Goal: Transaction & Acquisition: Purchase product/service

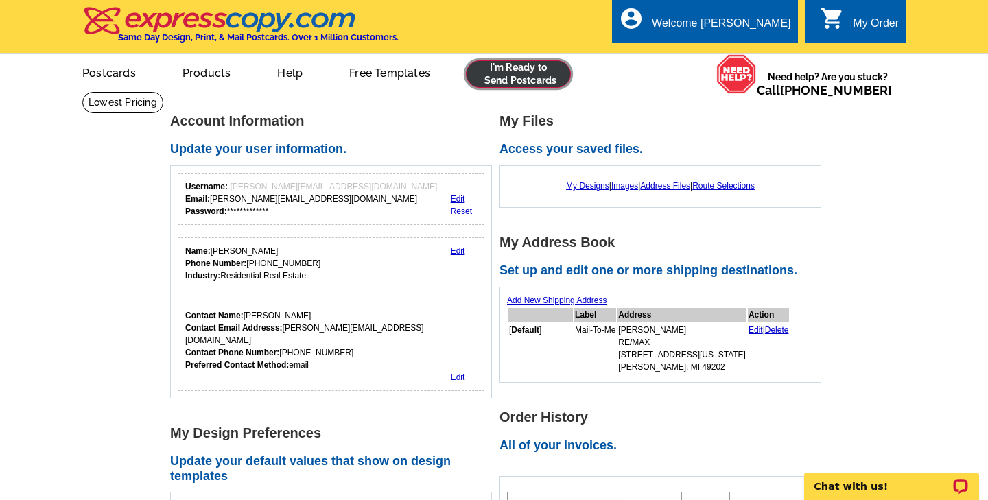
click at [513, 75] on link at bounding box center [518, 73] width 105 height 27
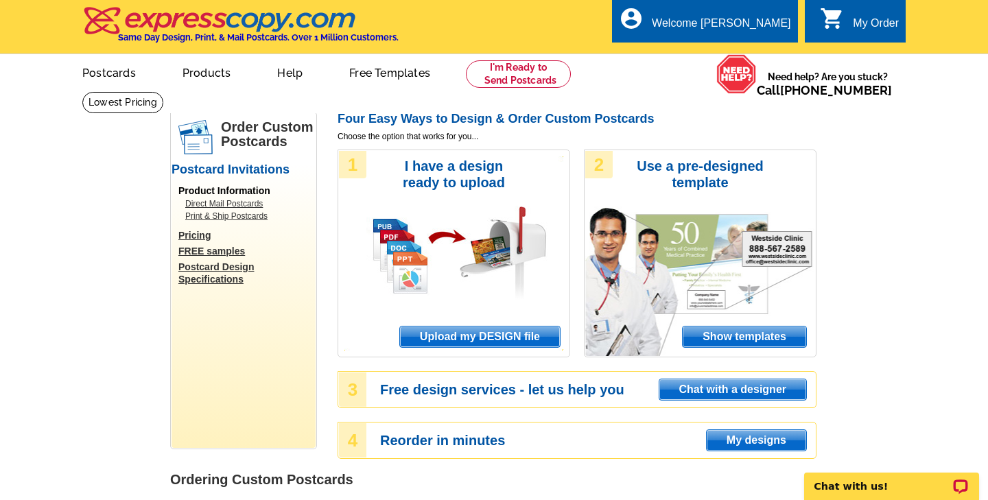
click at [719, 337] on span "Show templates" at bounding box center [743, 336] width 123 height 21
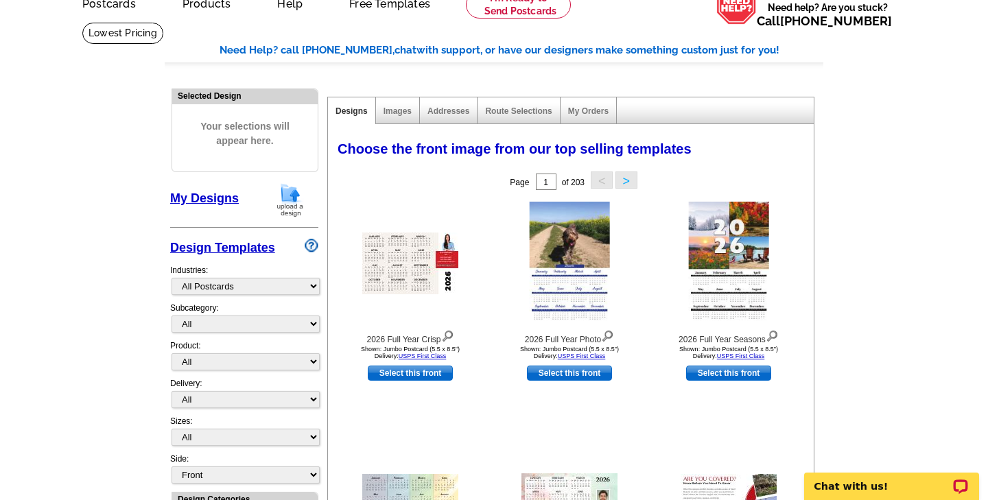
scroll to position [71, 0]
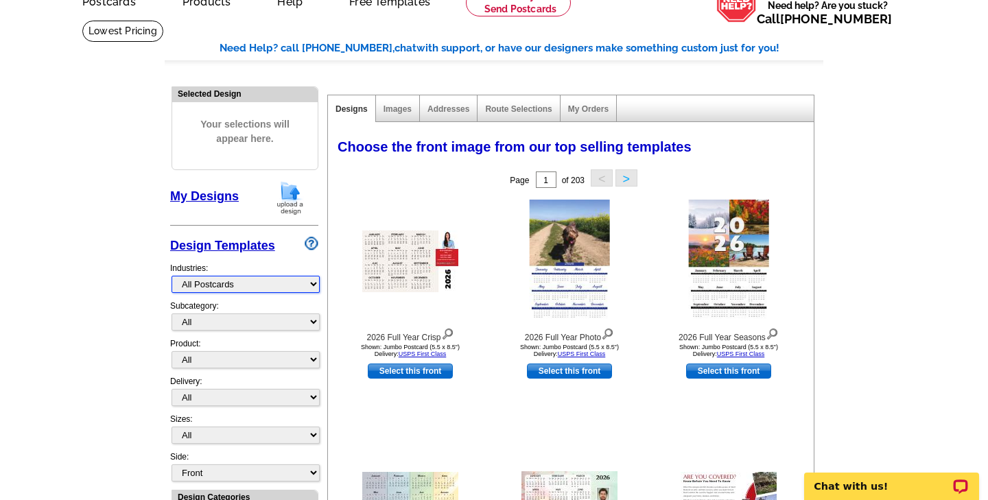
click at [290, 280] on select "What's New Real Estate Mortgage Insurance HVAC Dental Solar EDDM - NEW! Calenda…" at bounding box center [245, 284] width 148 height 17
select select "785"
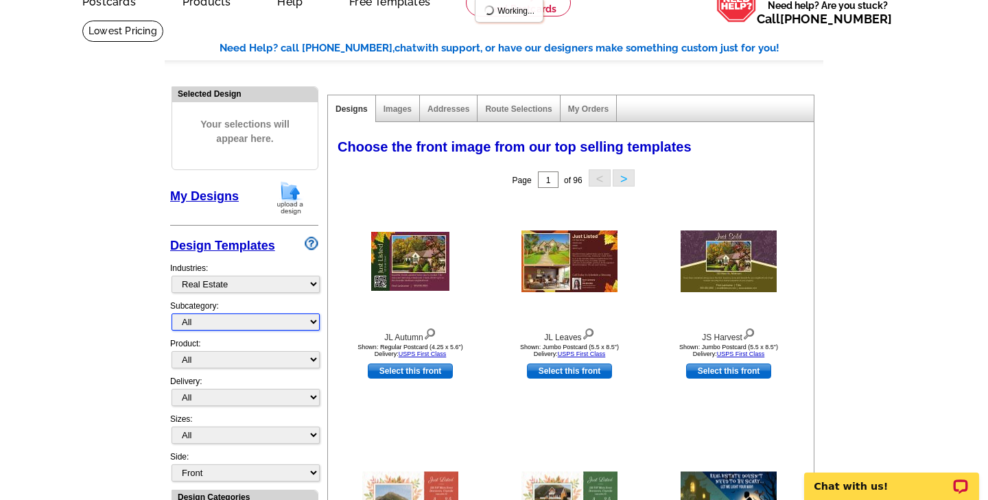
click at [274, 323] on select "All RE/MAX® Referrals Keller Williams® Berkshire Hathaway Home Services Century…" at bounding box center [245, 321] width 148 height 17
select select "807"
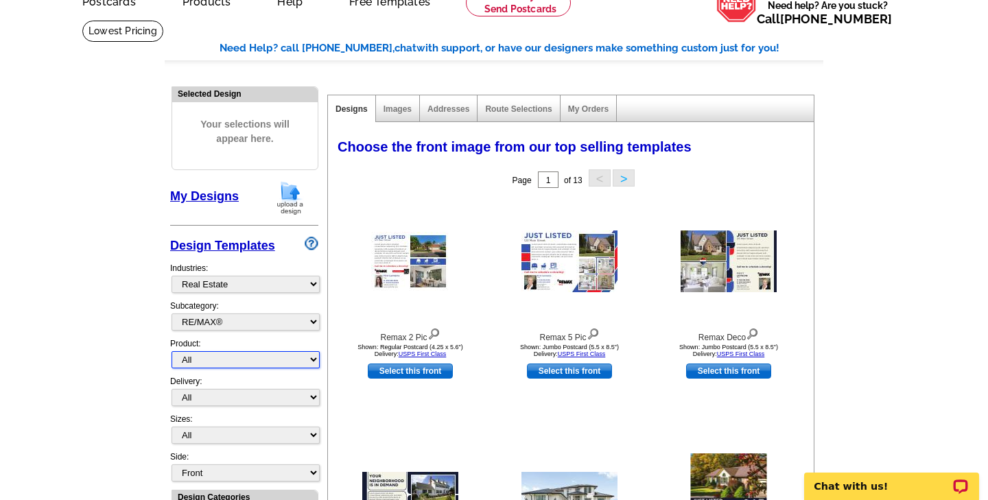
click at [279, 359] on select "All Postcards Letters and flyers Business Cards Door Hangers Greeting Cards" at bounding box center [245, 359] width 148 height 17
select select "1"
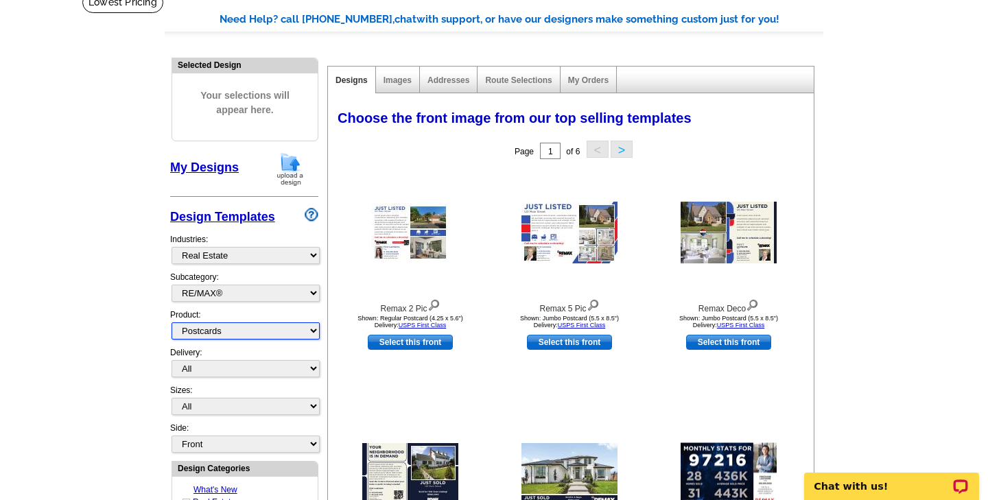
scroll to position [112, 0]
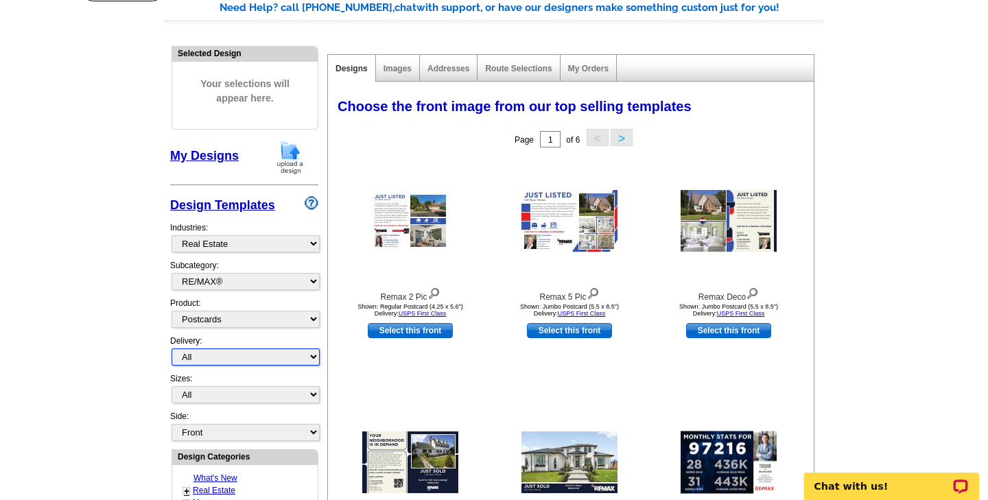
click at [278, 356] on select "All First Class Mail Shipped to Me EDDM Save 66% on Postage" at bounding box center [245, 356] width 148 height 17
select select "1"
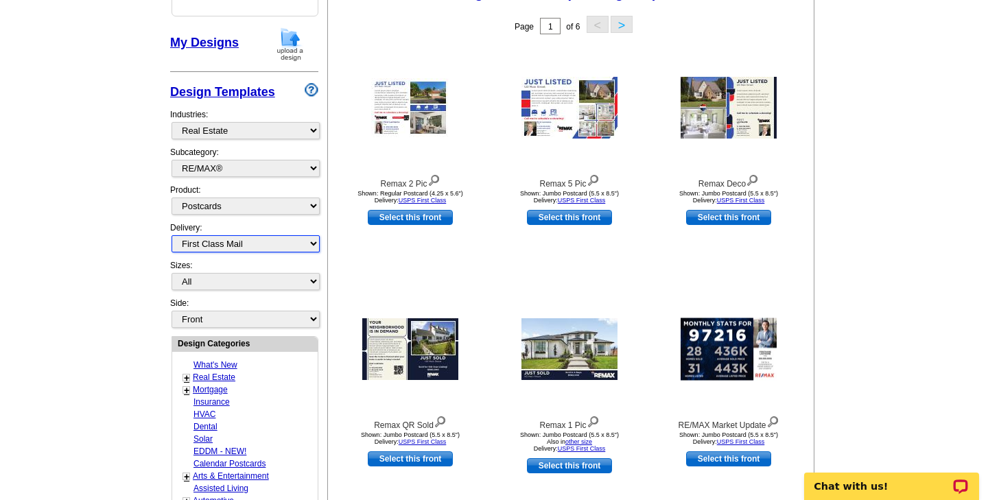
scroll to position [237, 0]
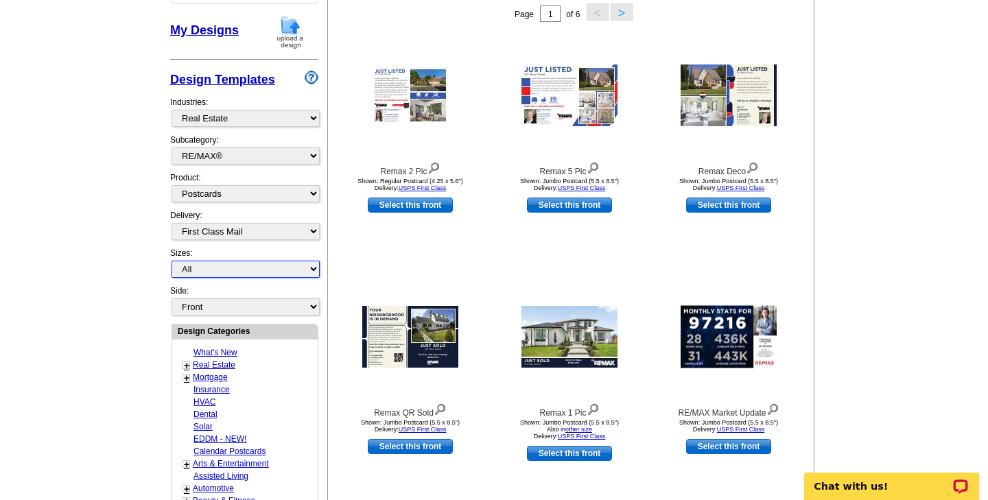
click at [291, 267] on select "All Jumbo Postcard (5.5" x 8.5") Regular Postcard (4.25" x 5.6") Panoramic Post…" at bounding box center [245, 269] width 148 height 17
select select "1"
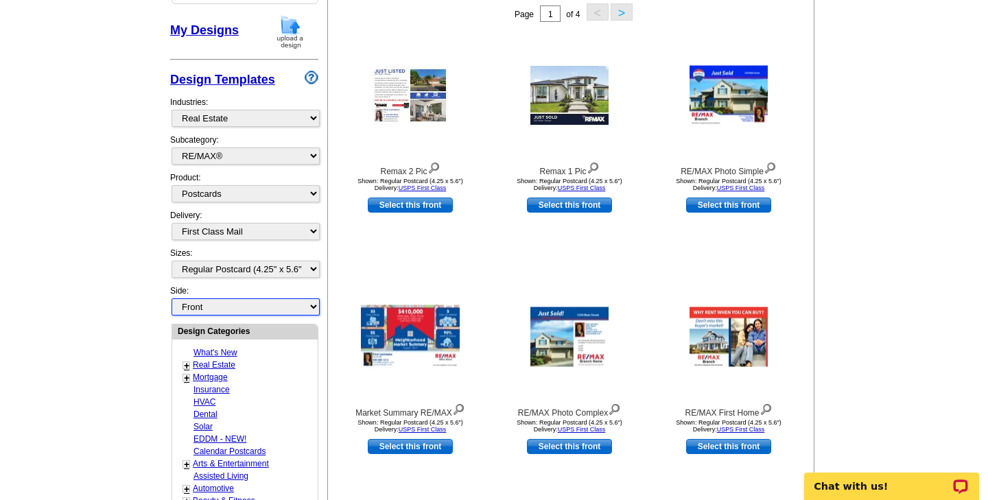
click at [290, 311] on select "Front Back" at bounding box center [245, 306] width 148 height 17
click at [296, 307] on select "Front Back" at bounding box center [245, 306] width 148 height 17
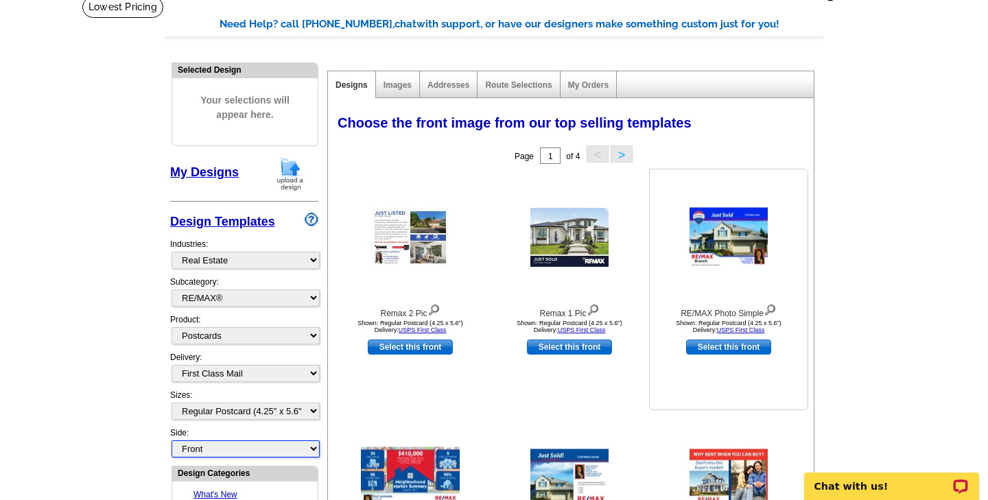
scroll to position [97, 0]
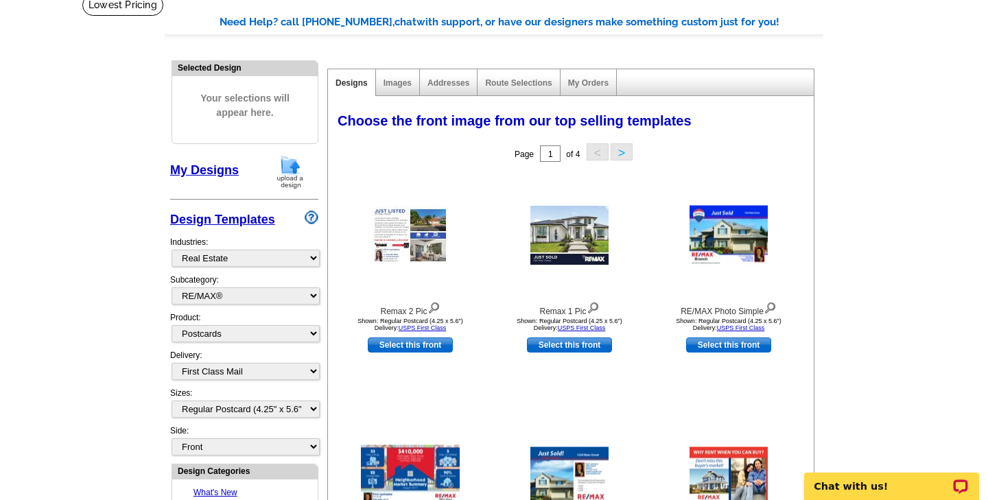
click at [625, 152] on button ">" at bounding box center [621, 151] width 22 height 17
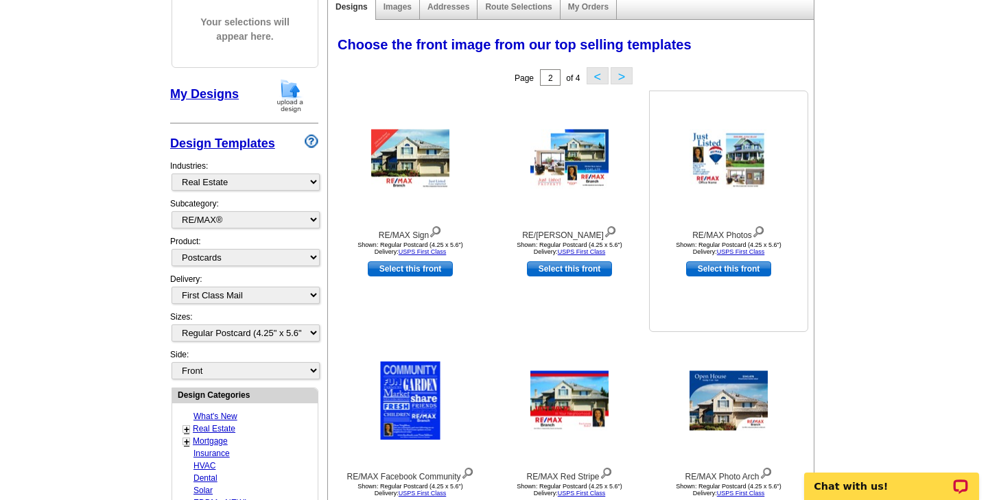
scroll to position [169, 0]
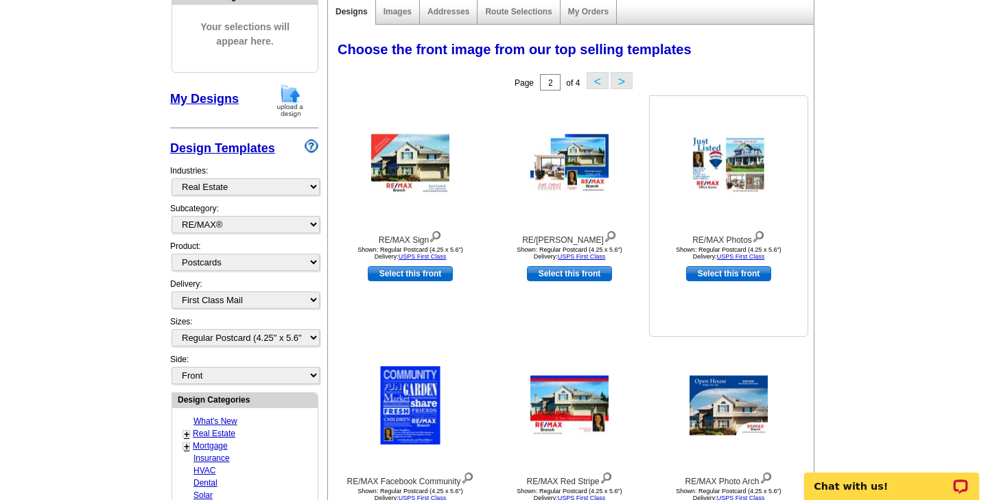
click at [735, 158] on img at bounding box center [728, 164] width 78 height 60
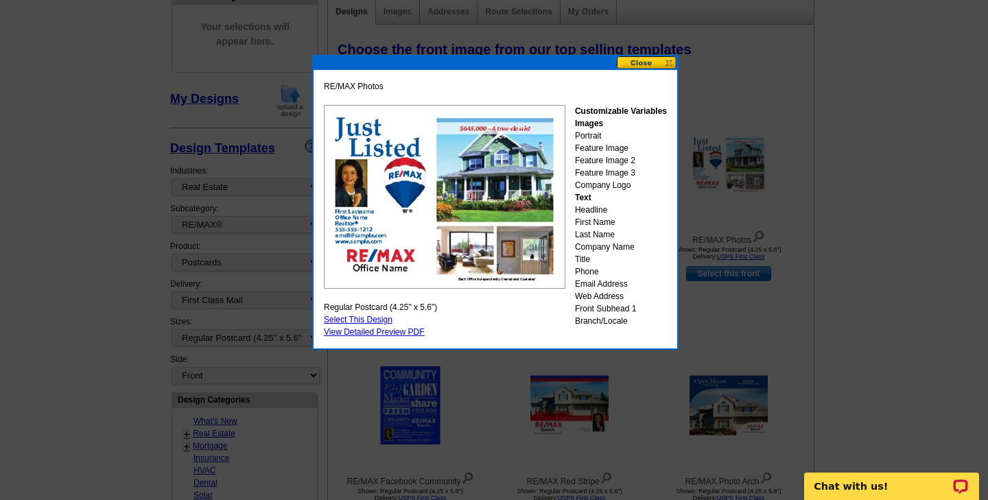
click at [664, 62] on button at bounding box center [647, 62] width 60 height 13
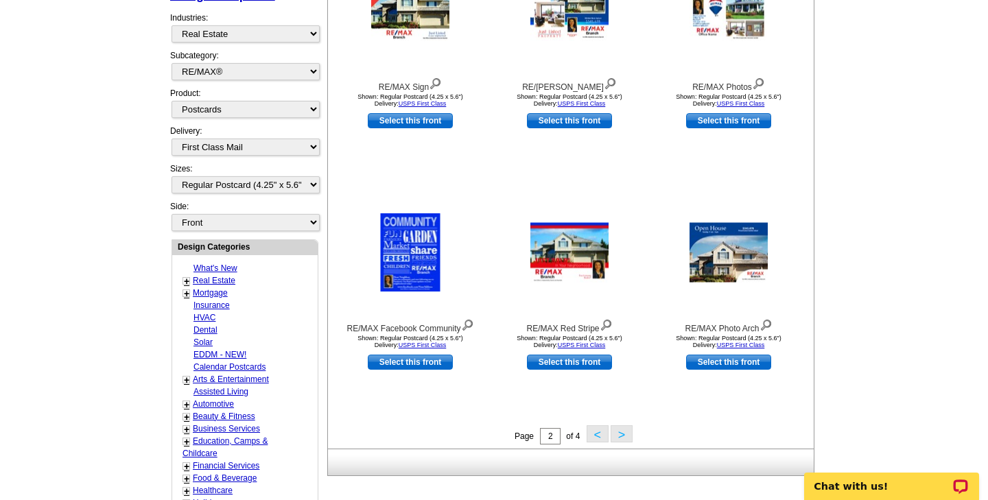
scroll to position [355, 0]
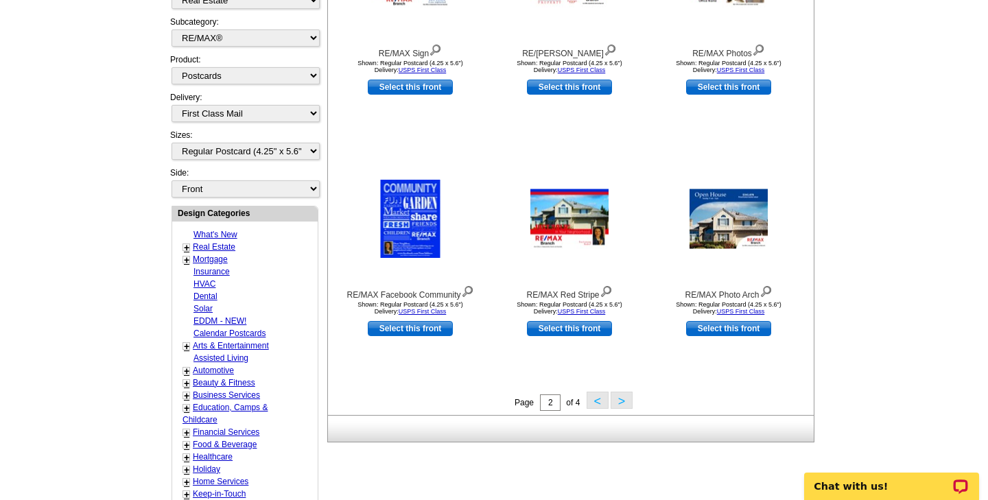
click at [621, 400] on button ">" at bounding box center [621, 400] width 22 height 17
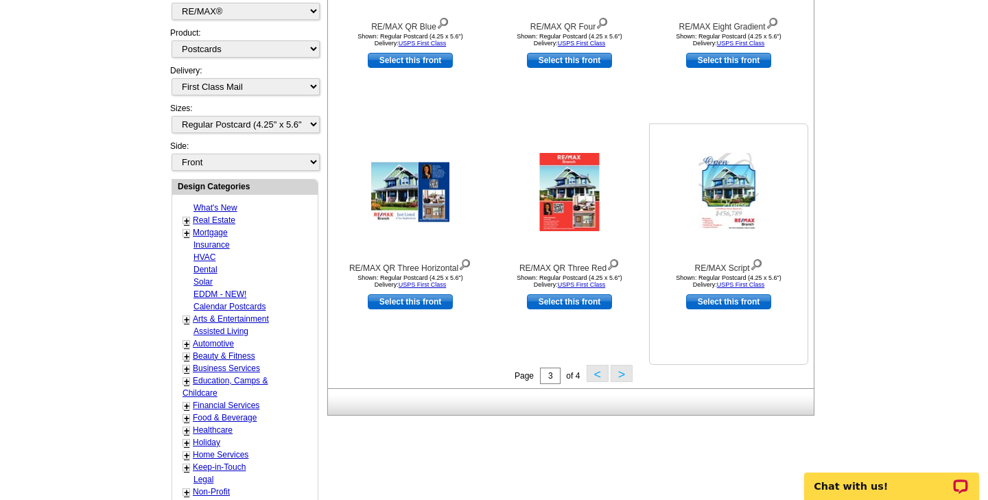
scroll to position [383, 0]
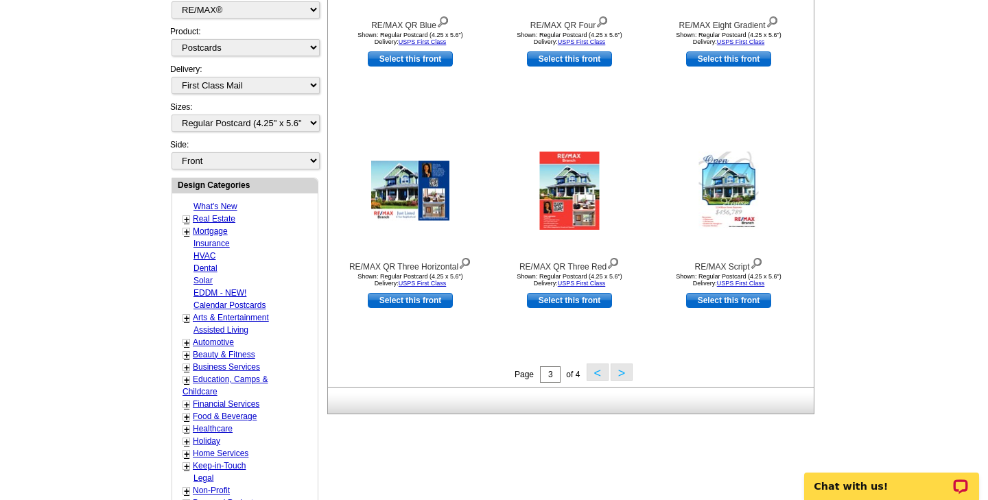
click at [622, 374] on button ">" at bounding box center [621, 371] width 22 height 17
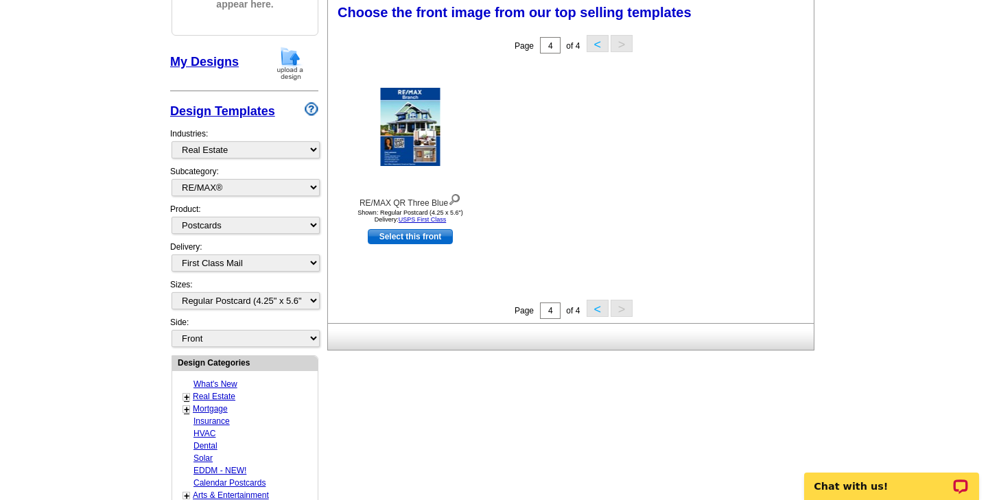
scroll to position [201, 0]
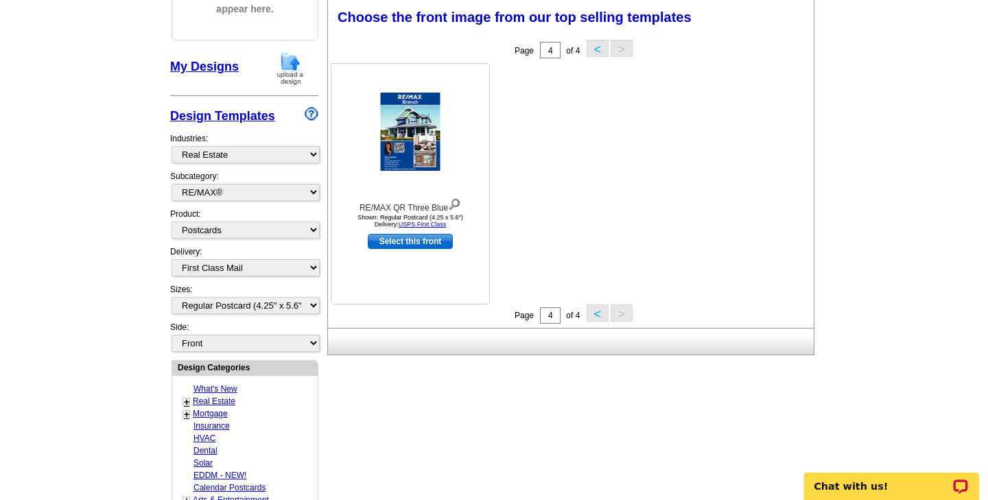
click at [418, 131] on img at bounding box center [411, 132] width 60 height 78
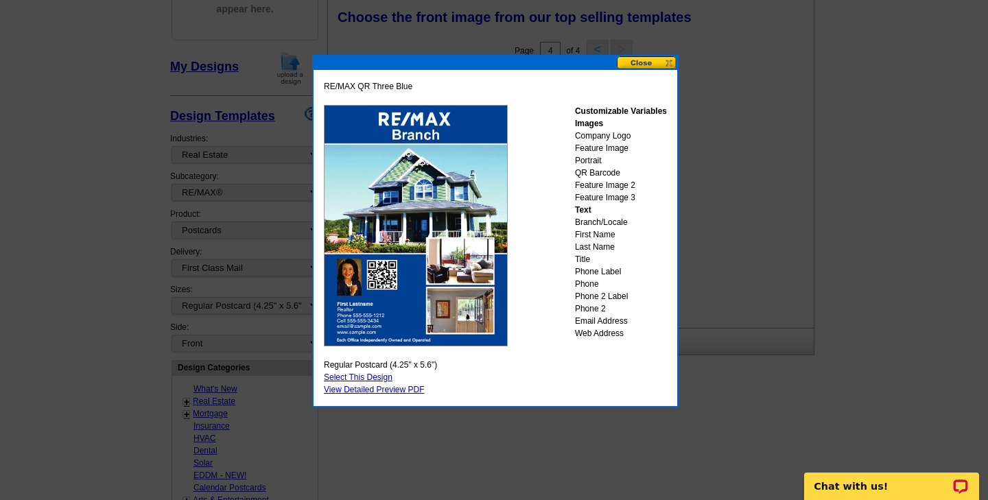
click at [653, 60] on button at bounding box center [647, 62] width 60 height 13
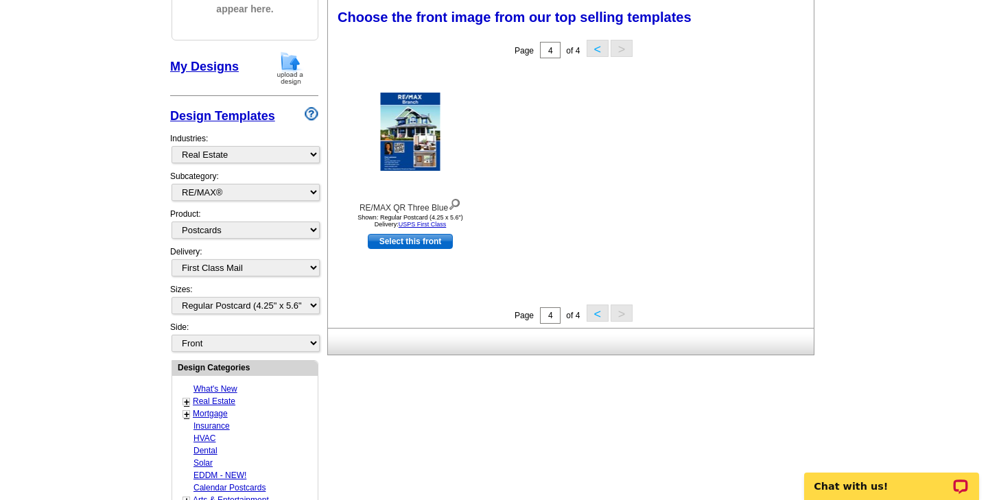
click at [596, 313] on button "<" at bounding box center [597, 312] width 22 height 17
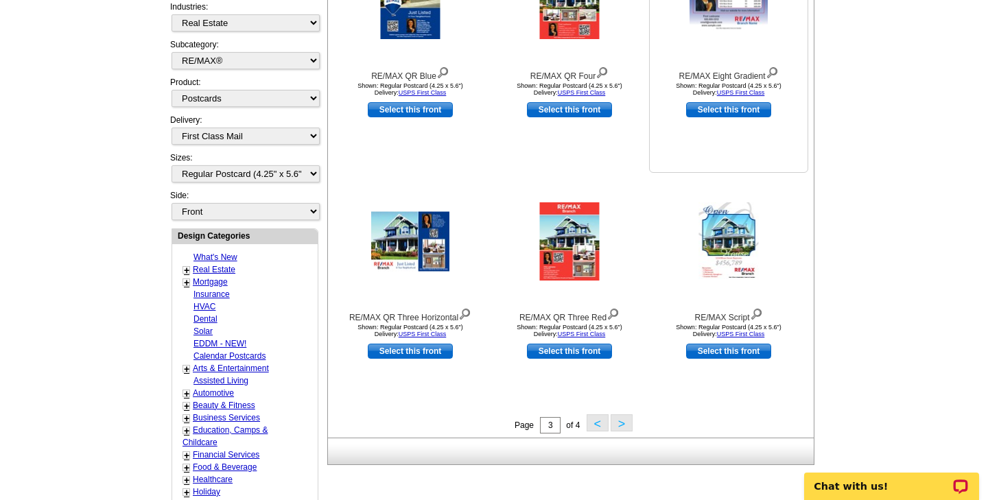
scroll to position [348, 0]
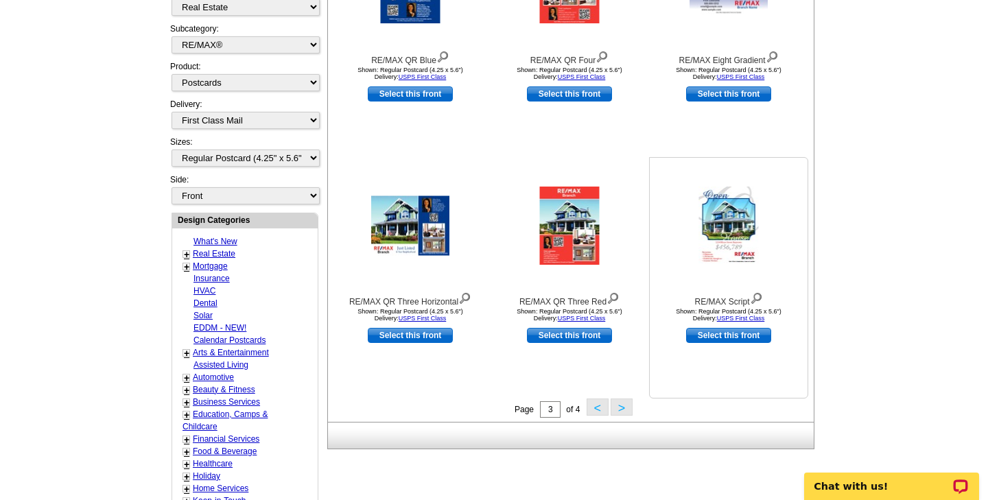
click at [726, 214] on img at bounding box center [729, 226] width 60 height 78
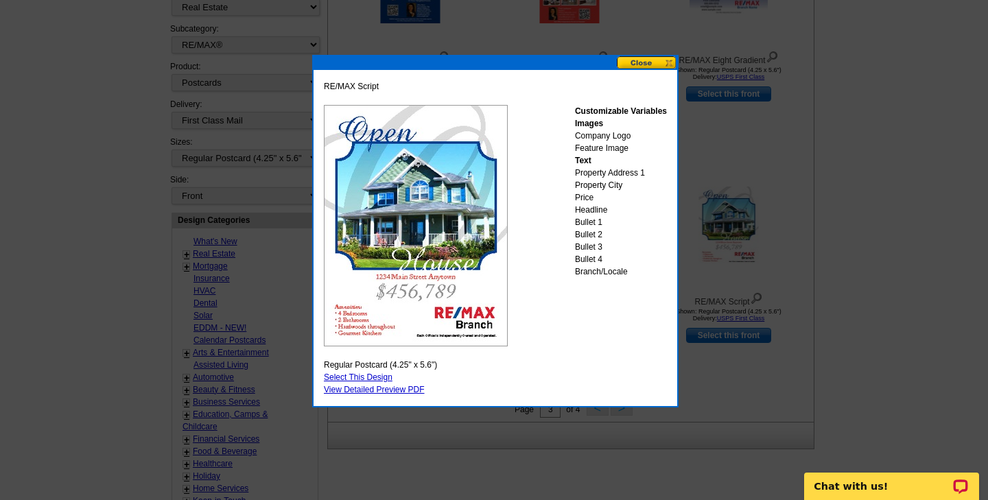
click at [656, 60] on button at bounding box center [647, 62] width 60 height 13
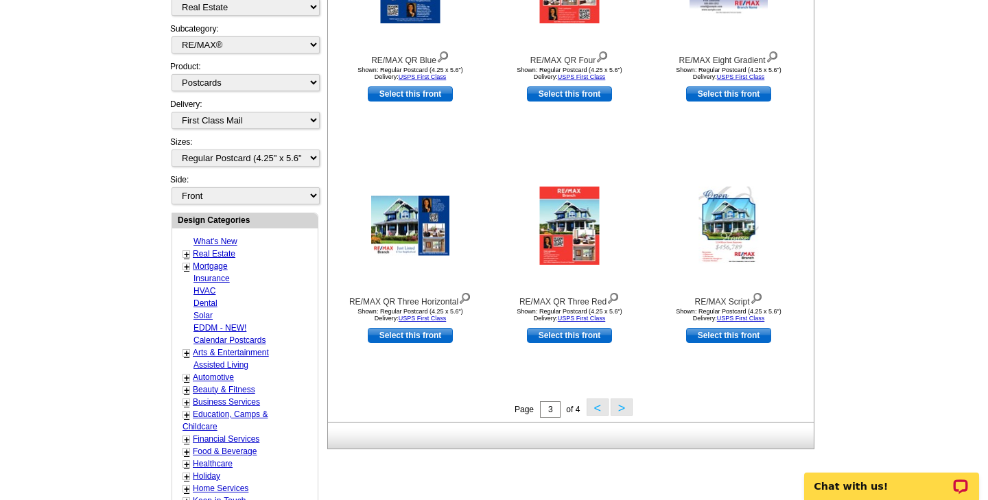
click at [593, 408] on button "<" at bounding box center [597, 406] width 22 height 17
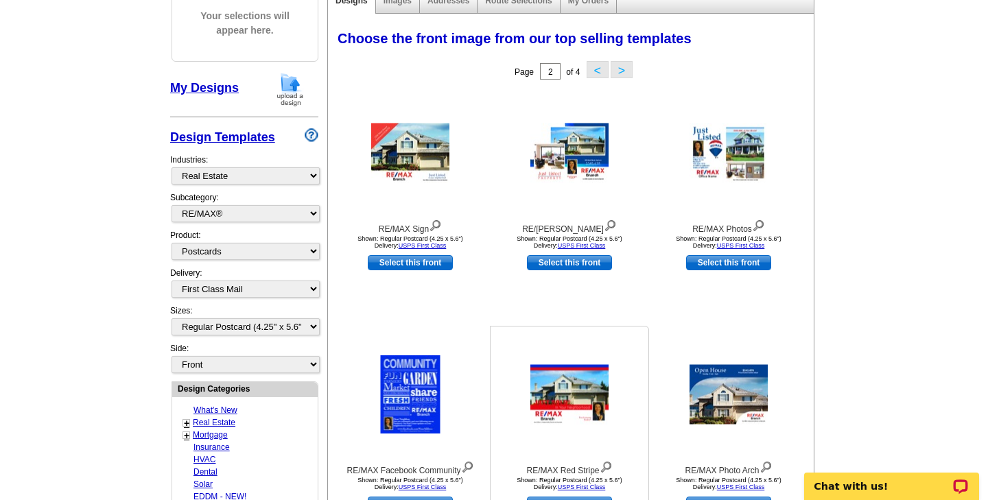
scroll to position [183, 0]
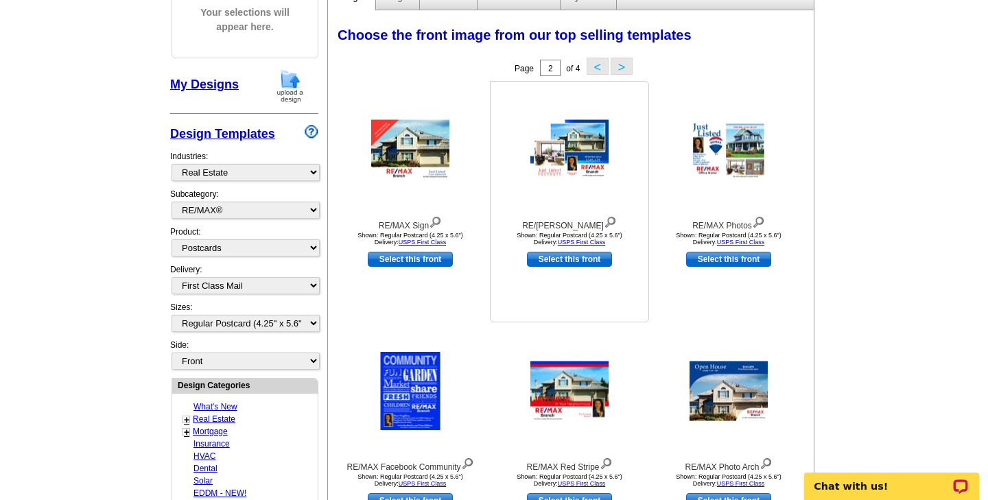
click at [575, 146] on img at bounding box center [569, 150] width 78 height 60
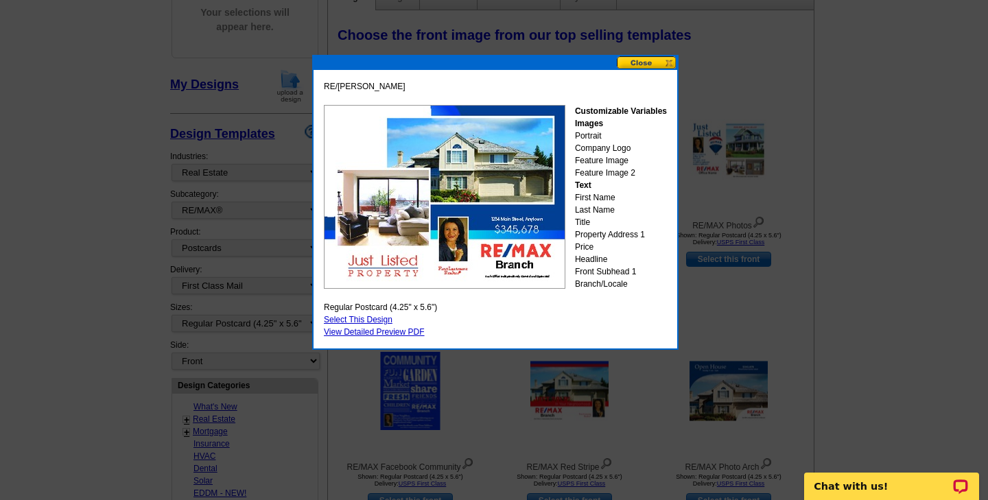
click at [374, 317] on link "Select This Design" at bounding box center [358, 320] width 69 height 10
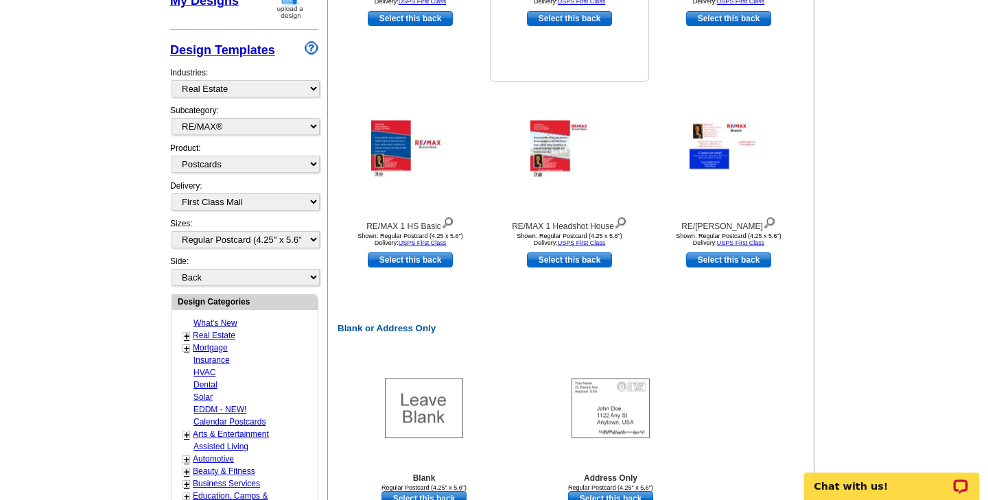
scroll to position [422, 0]
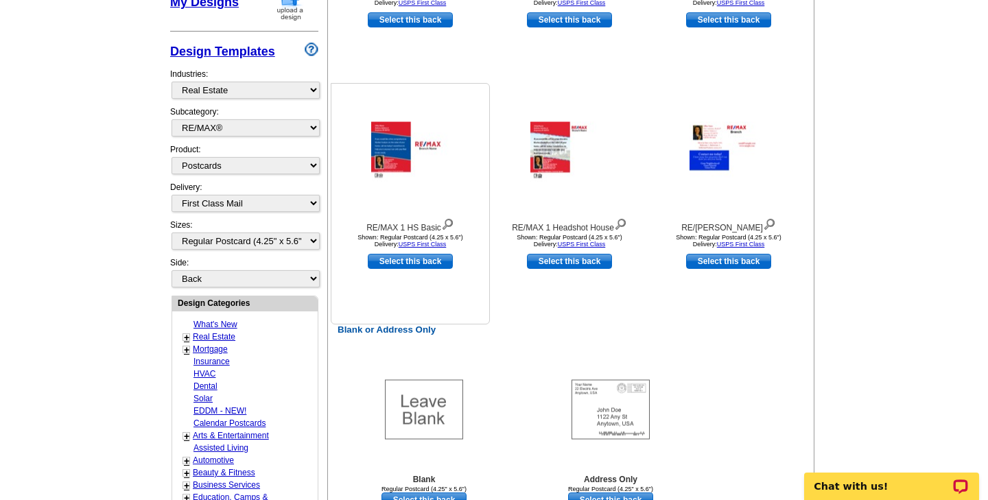
click at [393, 156] on img at bounding box center [410, 152] width 78 height 60
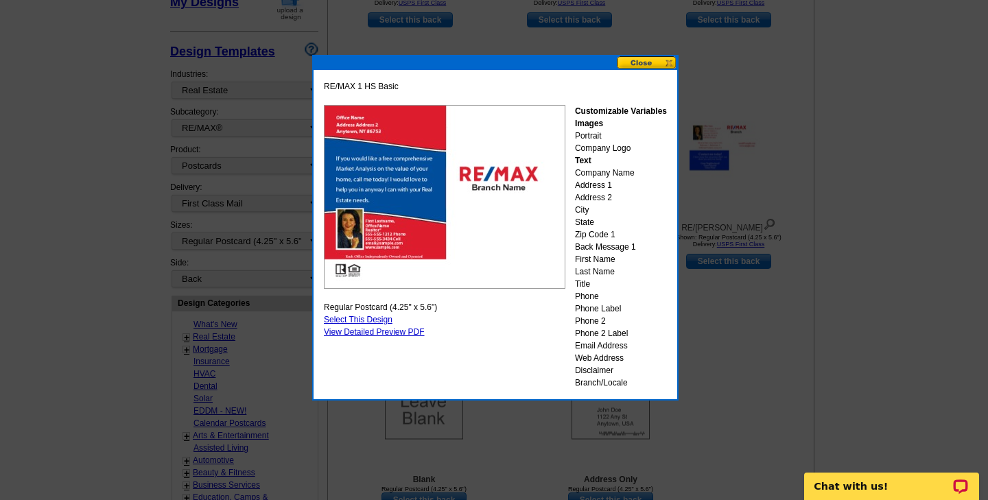
click at [660, 63] on button at bounding box center [647, 62] width 60 height 13
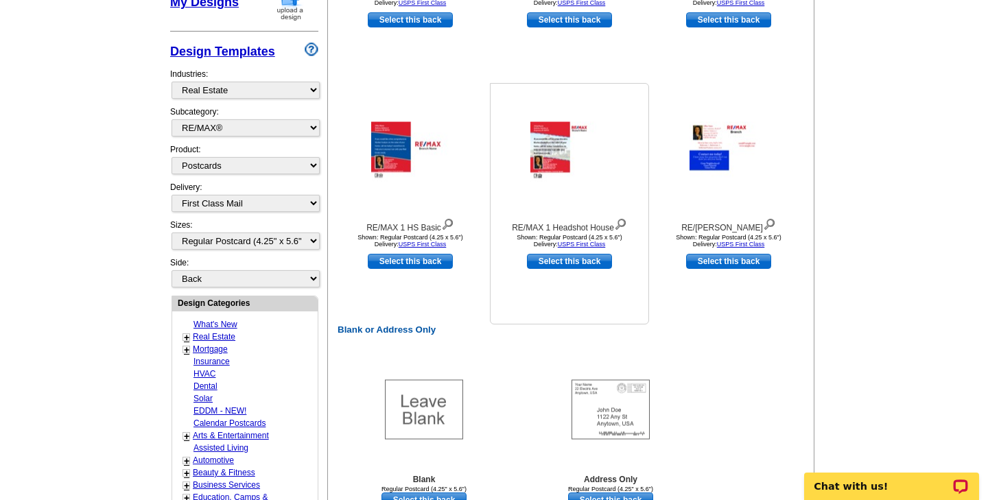
click at [578, 151] on img at bounding box center [569, 152] width 78 height 60
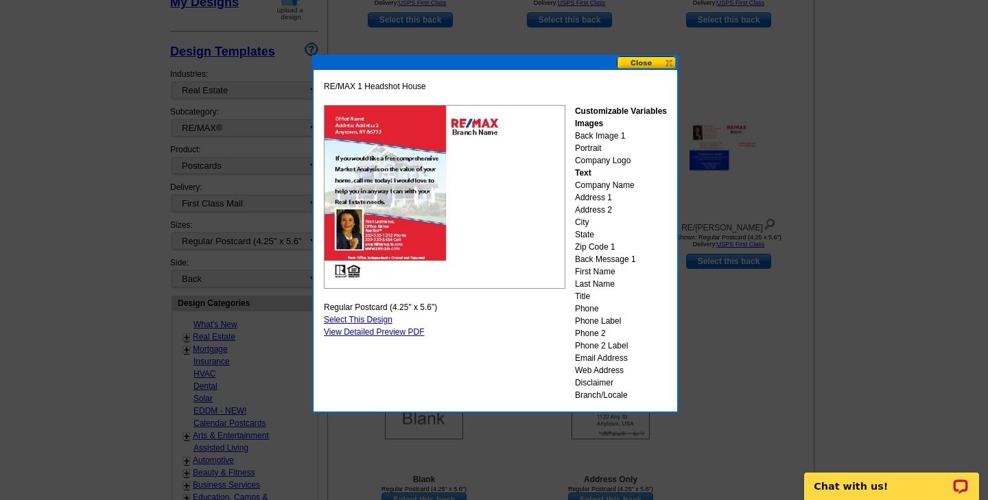
click at [634, 64] on button at bounding box center [647, 62] width 60 height 13
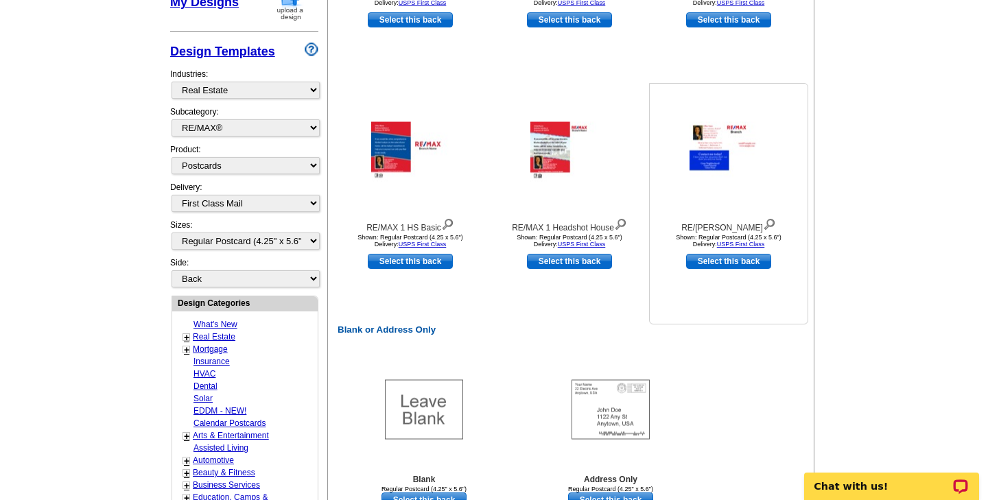
click at [702, 161] on img at bounding box center [728, 152] width 78 height 60
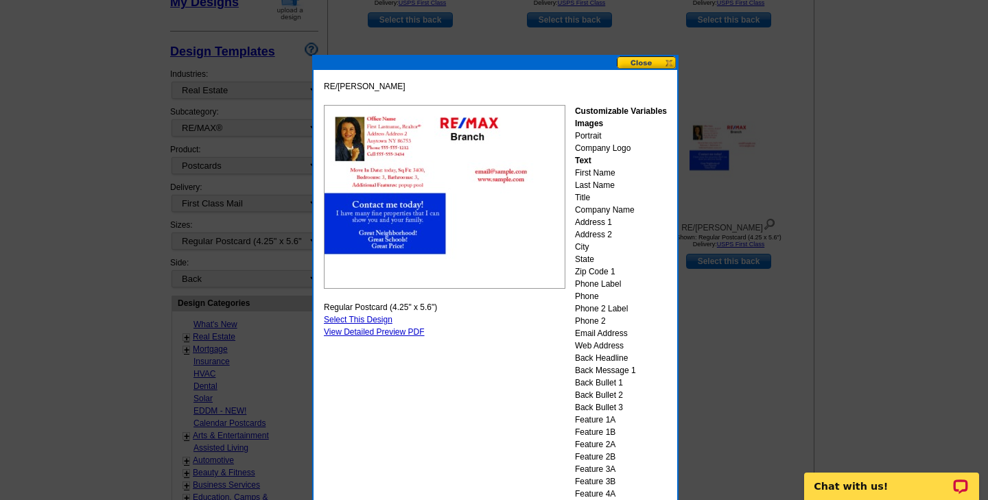
click at [643, 56] on button at bounding box center [647, 62] width 60 height 13
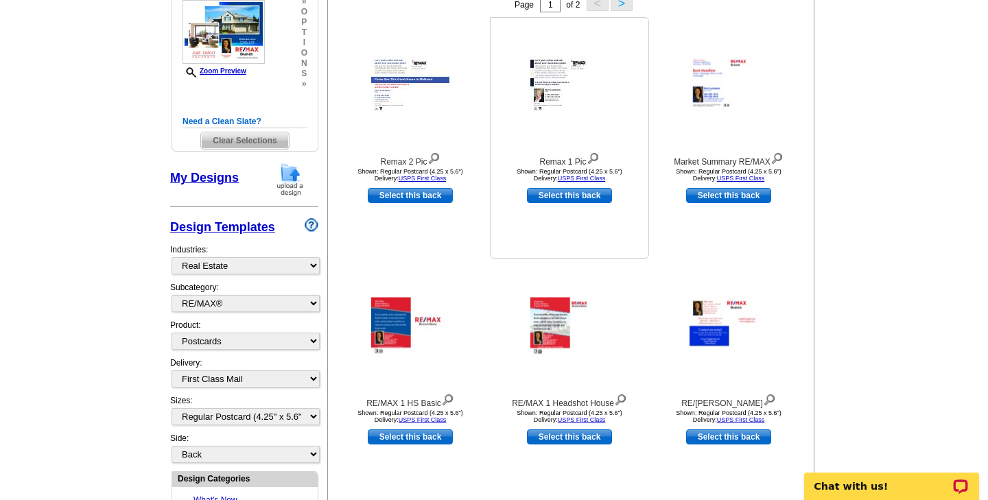
scroll to position [245, 0]
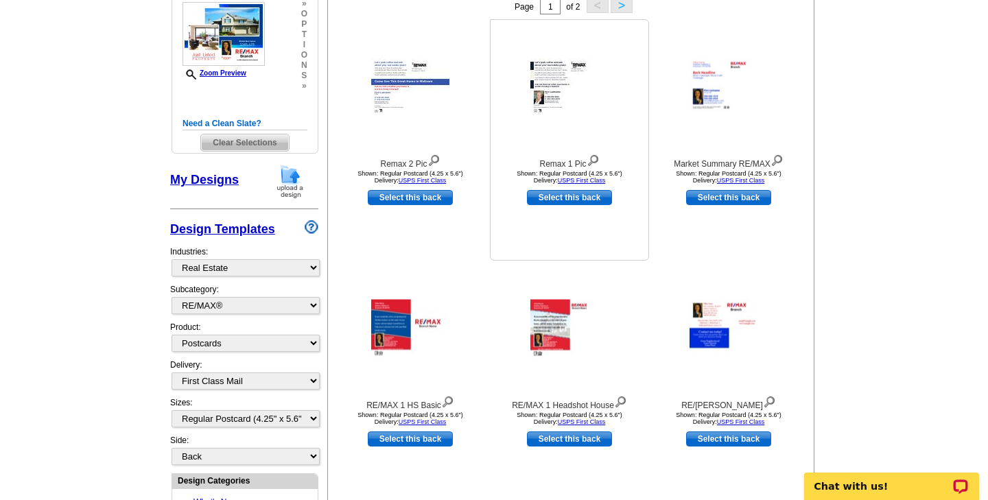
click at [570, 99] on img at bounding box center [569, 87] width 78 height 59
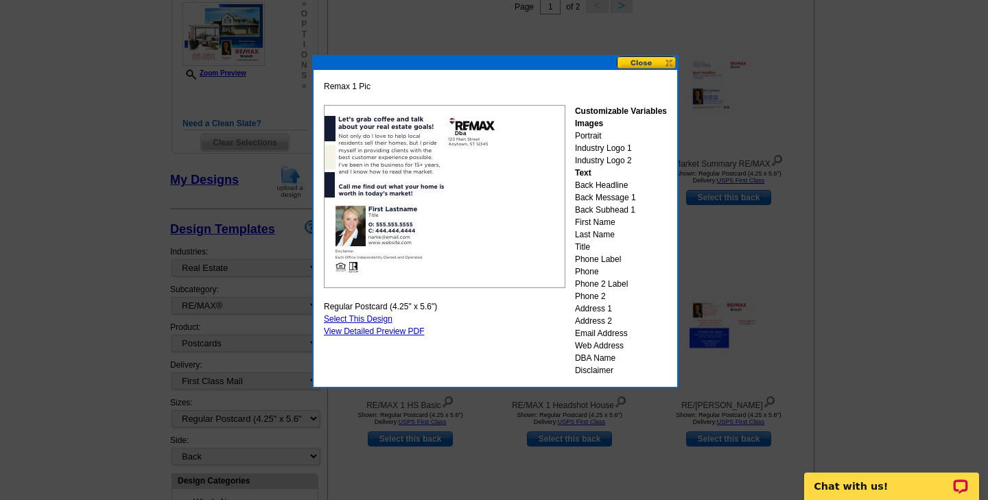
click at [657, 63] on button at bounding box center [647, 62] width 60 height 13
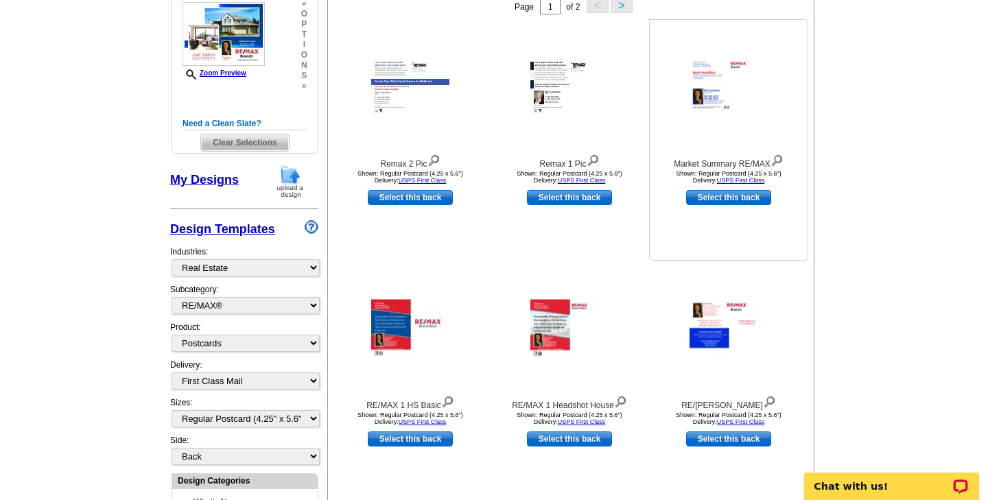
click at [717, 84] on img at bounding box center [728, 88] width 78 height 60
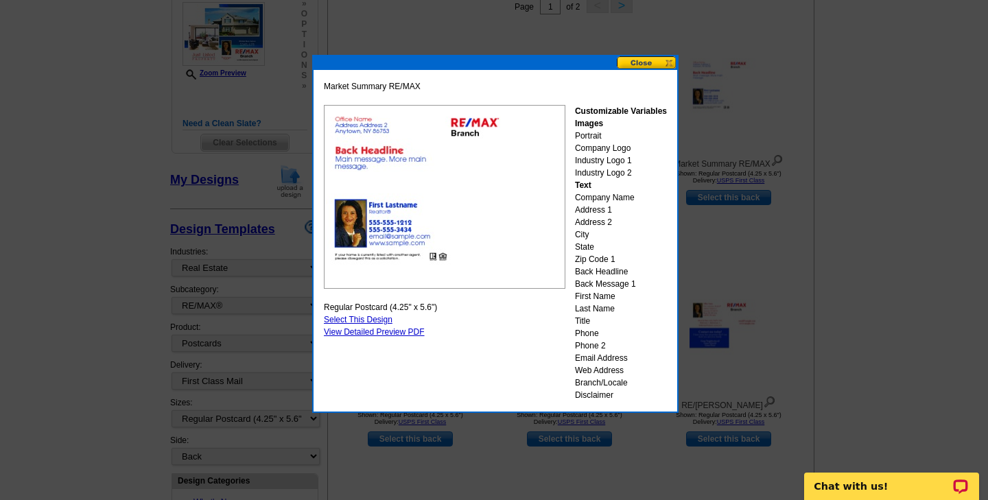
click at [646, 59] on button at bounding box center [647, 62] width 60 height 13
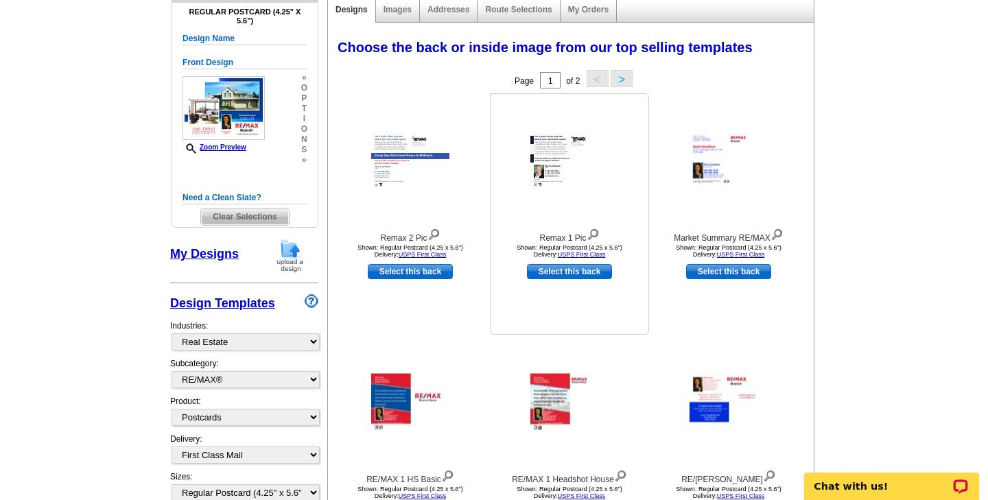
scroll to position [170, 0]
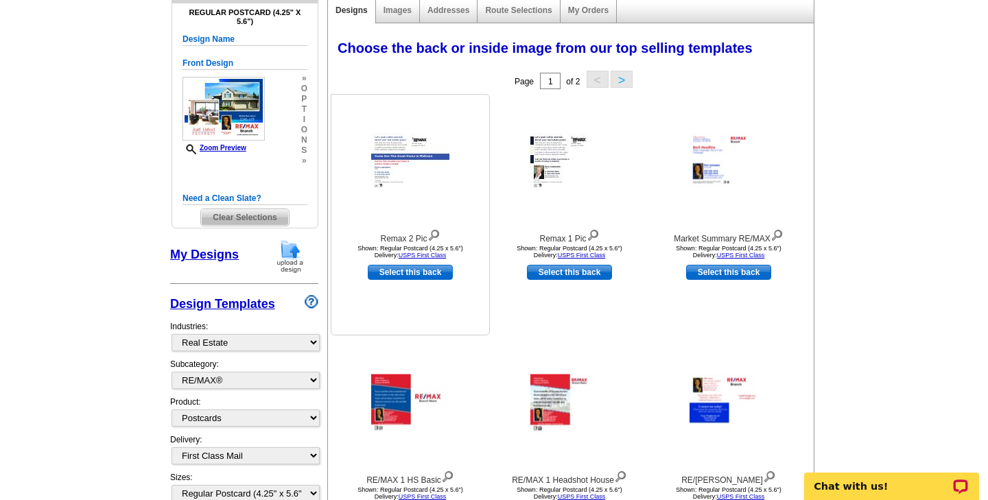
click at [378, 166] on img at bounding box center [410, 162] width 78 height 59
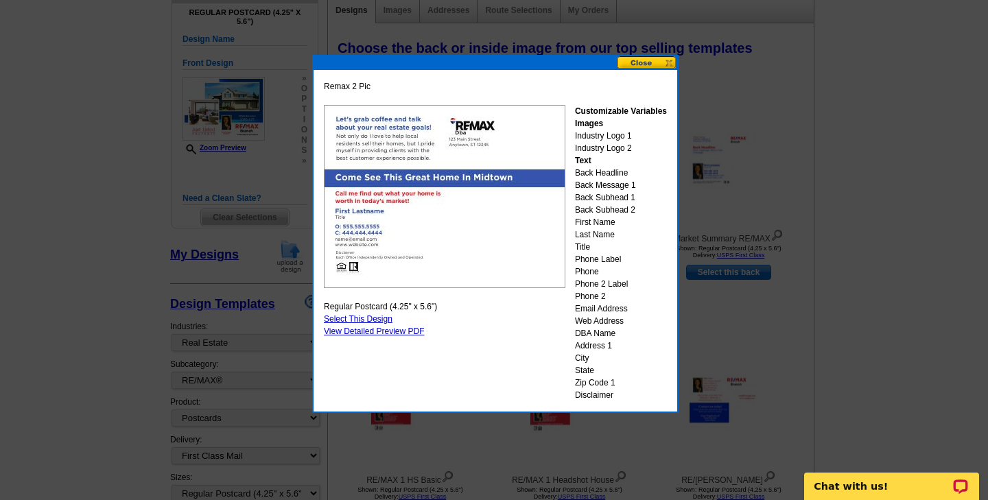
click at [656, 64] on button at bounding box center [647, 62] width 60 height 13
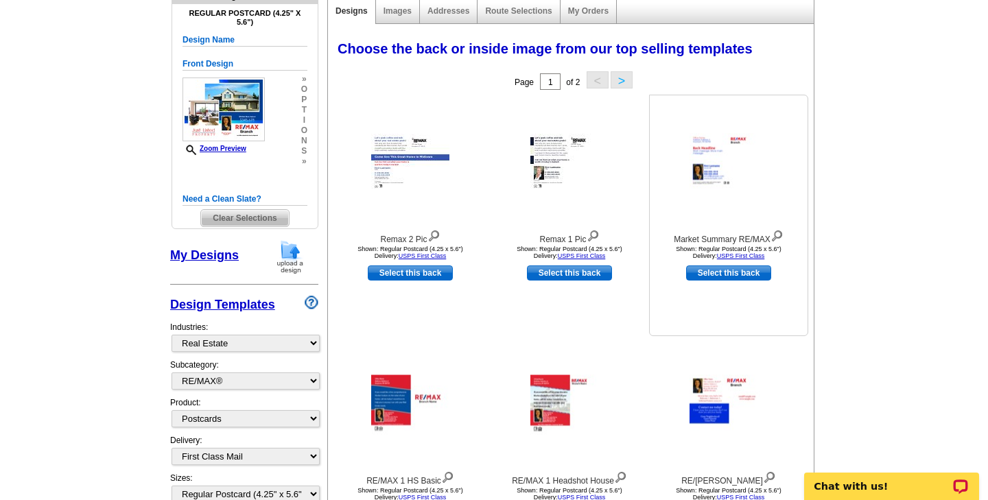
scroll to position [169, 0]
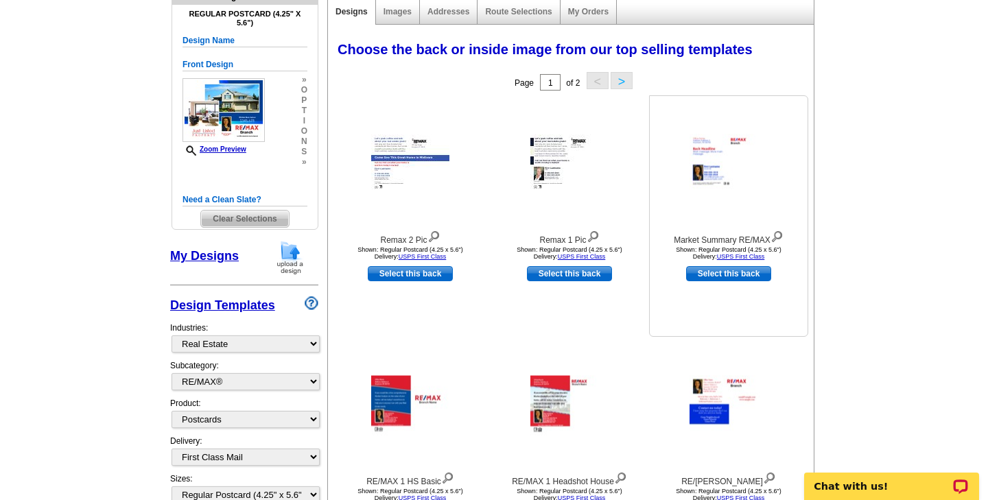
click at [713, 156] on img at bounding box center [728, 164] width 78 height 60
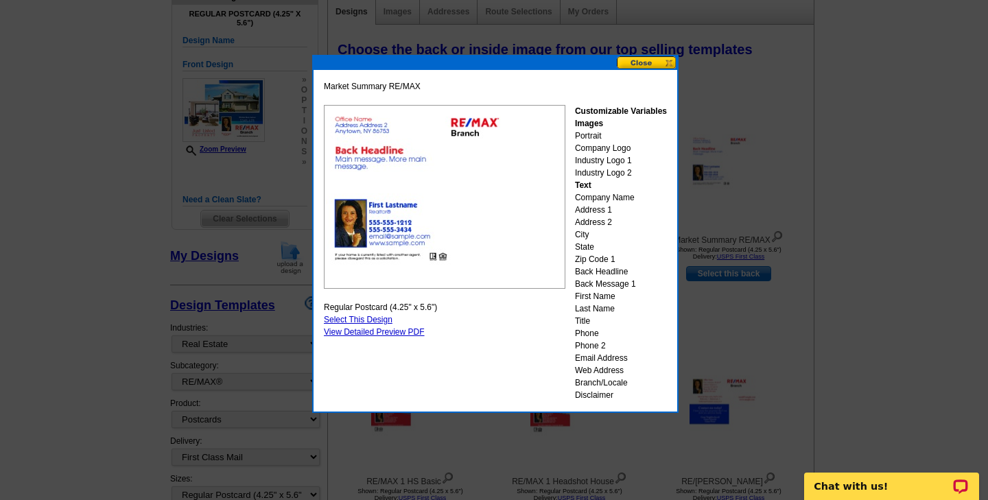
click at [372, 318] on link "Select This Design" at bounding box center [358, 320] width 69 height 10
select select "front"
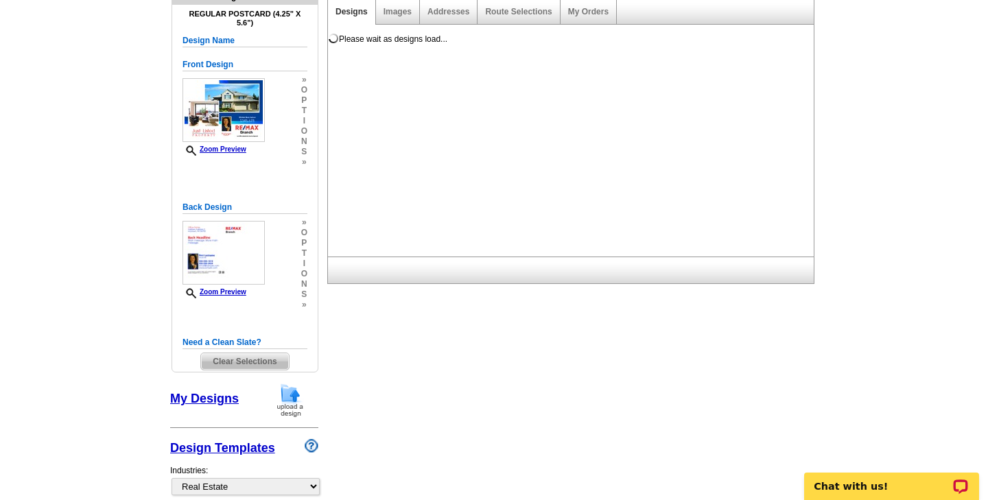
scroll to position [0, 0]
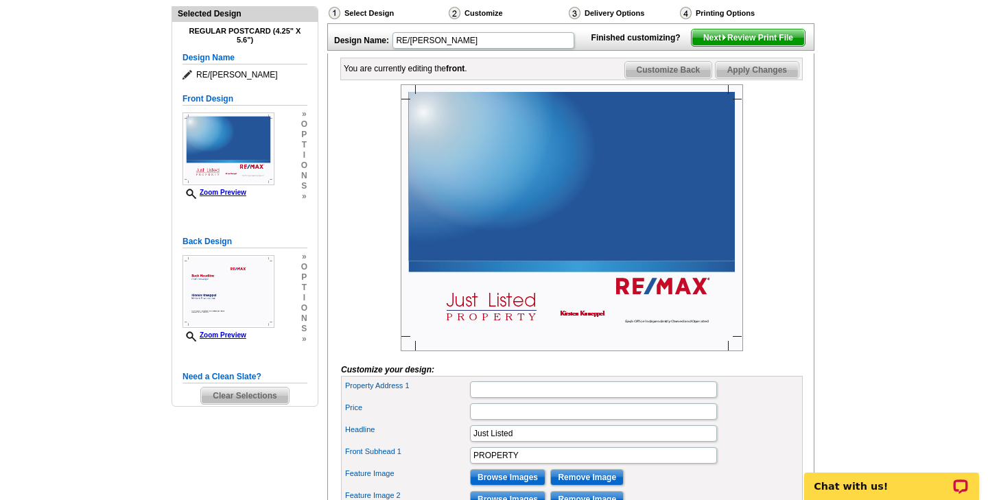
scroll to position [152, 0]
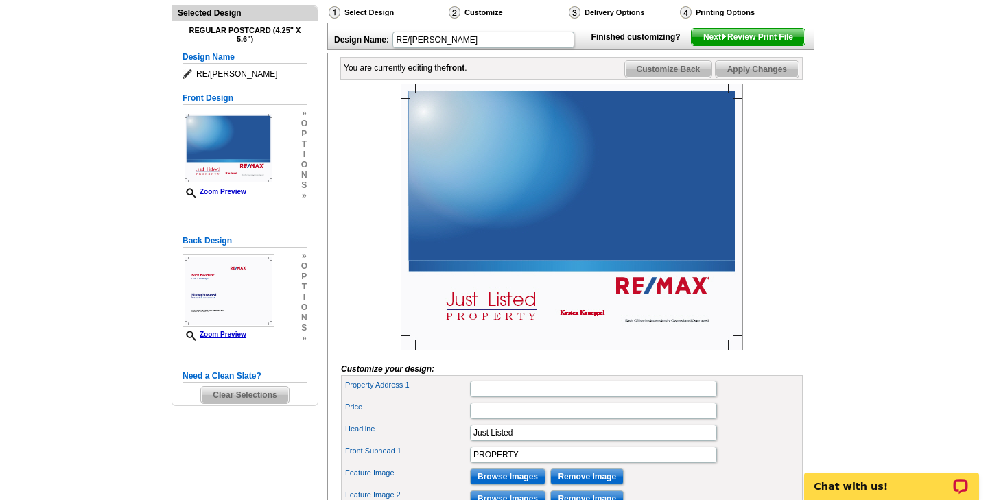
click at [494, 323] on img at bounding box center [571, 217] width 342 height 267
click at [593, 154] on img at bounding box center [571, 217] width 342 height 267
click at [508, 397] on input "Property Address 1" at bounding box center [593, 389] width 247 height 16
type input "5527 S. Jackson Rd"
click at [763, 379] on form "Customize your design: Property Address 1 5527 S. Jackson Rd Price Headline Jus…" at bounding box center [572, 368] width 462 height 568
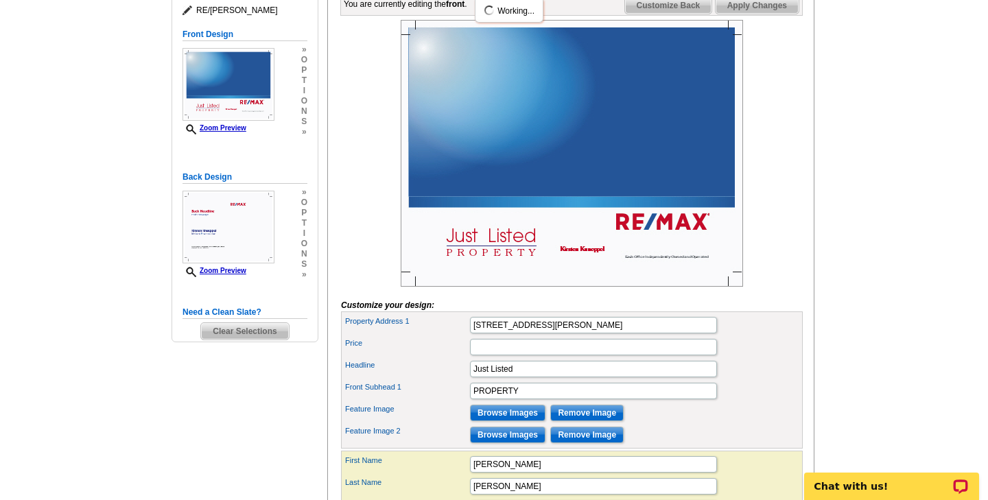
scroll to position [248, 0]
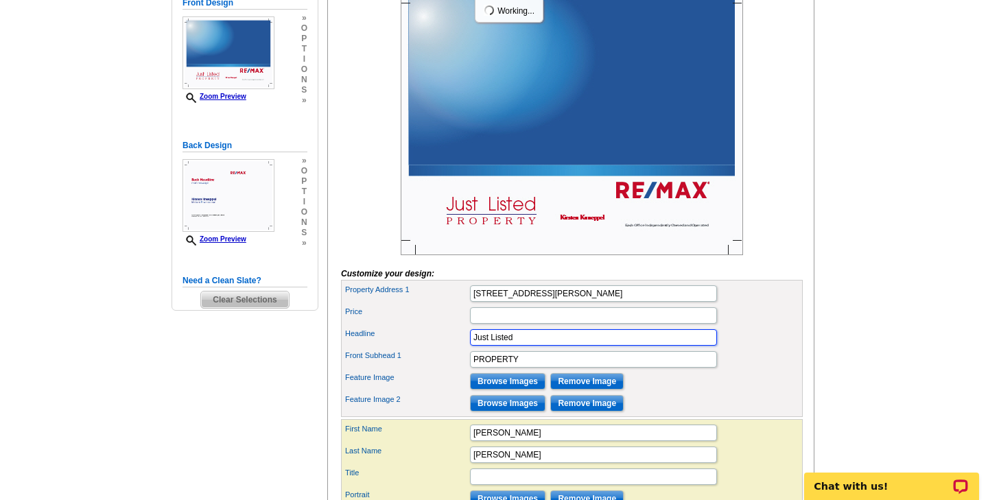
click at [521, 346] on input "Just Listed" at bounding box center [593, 337] width 247 height 16
type input "J"
type input "JUST SOLD"
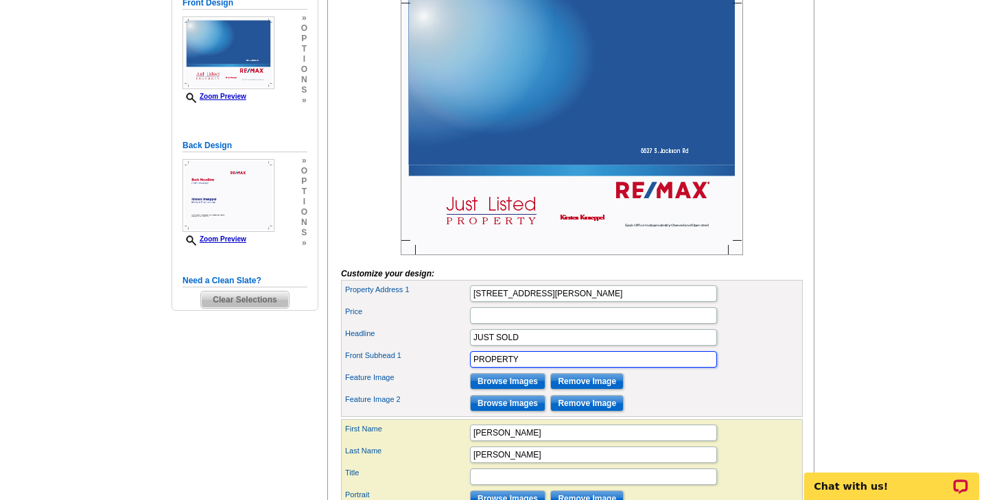
click at [525, 368] on input "PROPERTY" at bounding box center [593, 359] width 247 height 16
type input "P"
type input "Browns Lake"
click at [507, 390] on input "Browse Images" at bounding box center [507, 381] width 75 height 16
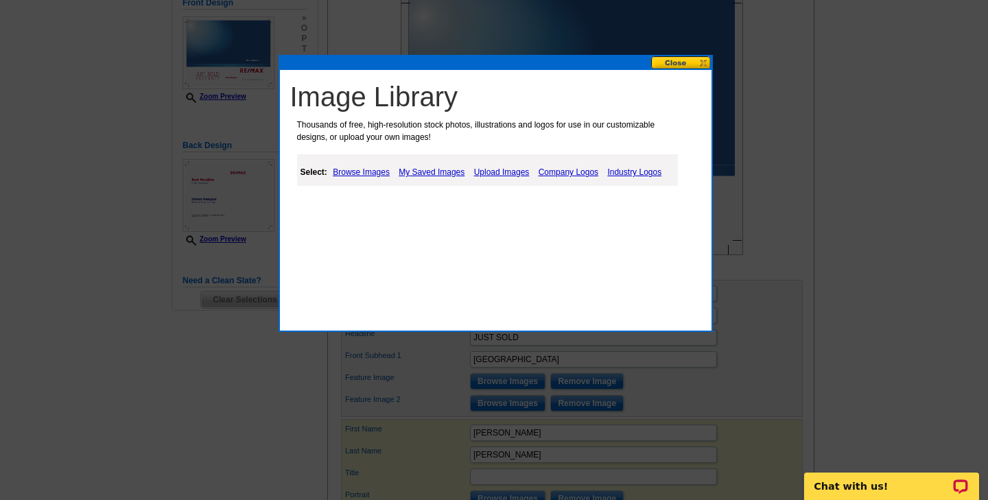
click at [491, 168] on link "Upload Images" at bounding box center [501, 172] width 62 height 16
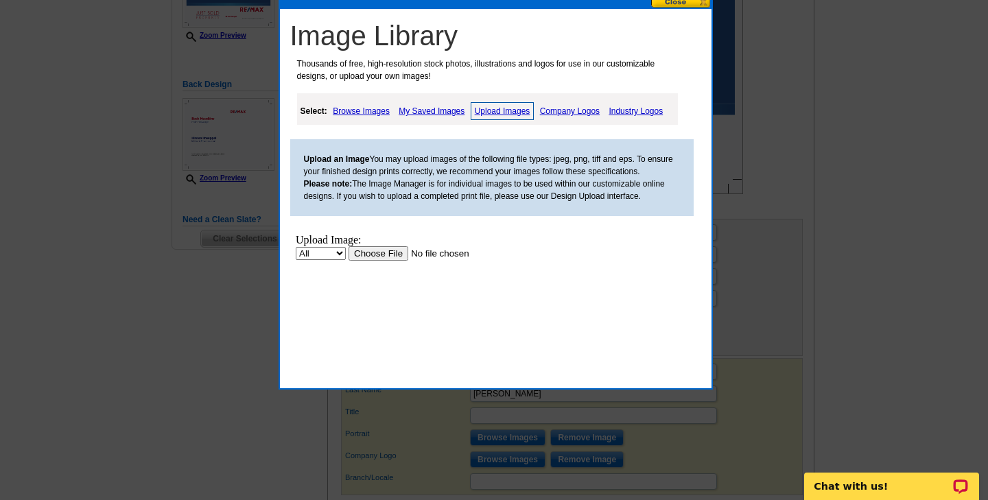
scroll to position [316, 0]
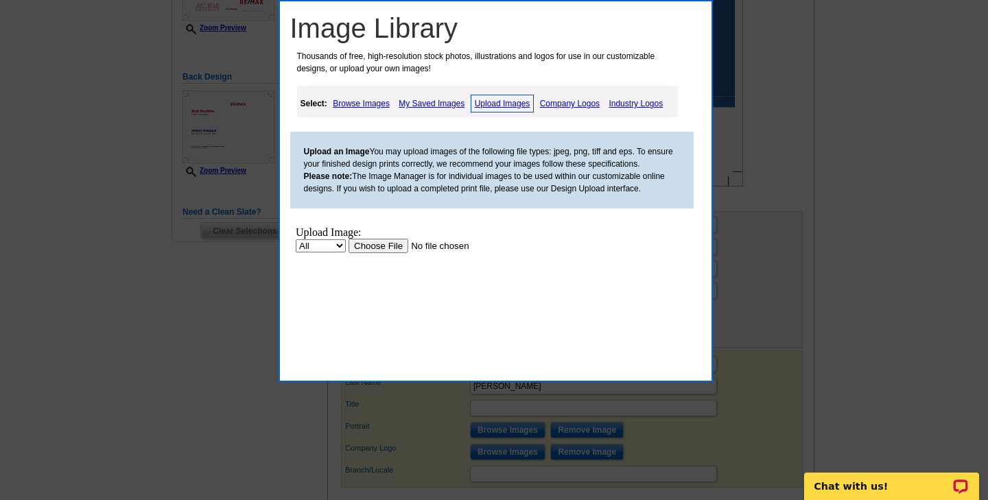
click at [490, 101] on link "Upload Images" at bounding box center [502, 104] width 64 height 18
click at [377, 246] on input "file" at bounding box center [435, 246] width 174 height 14
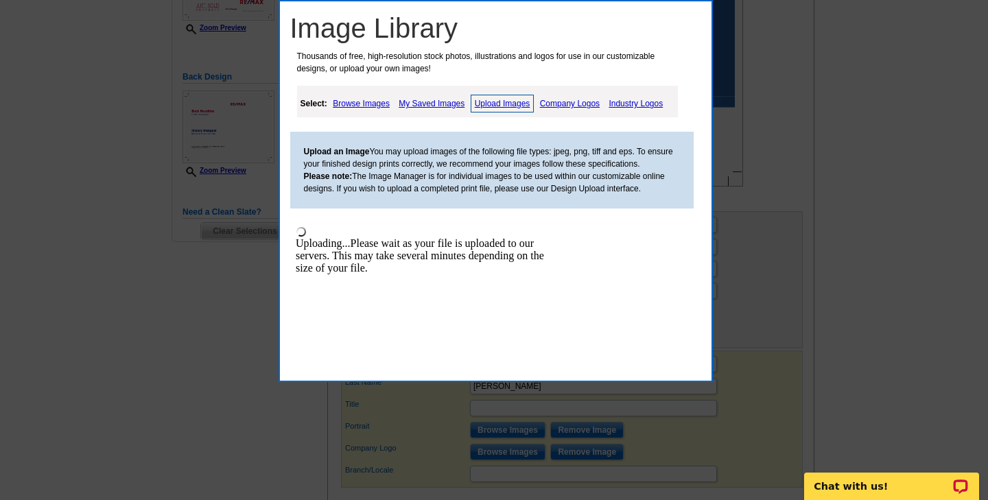
click at [498, 105] on link "Upload Images" at bounding box center [502, 104] width 64 height 18
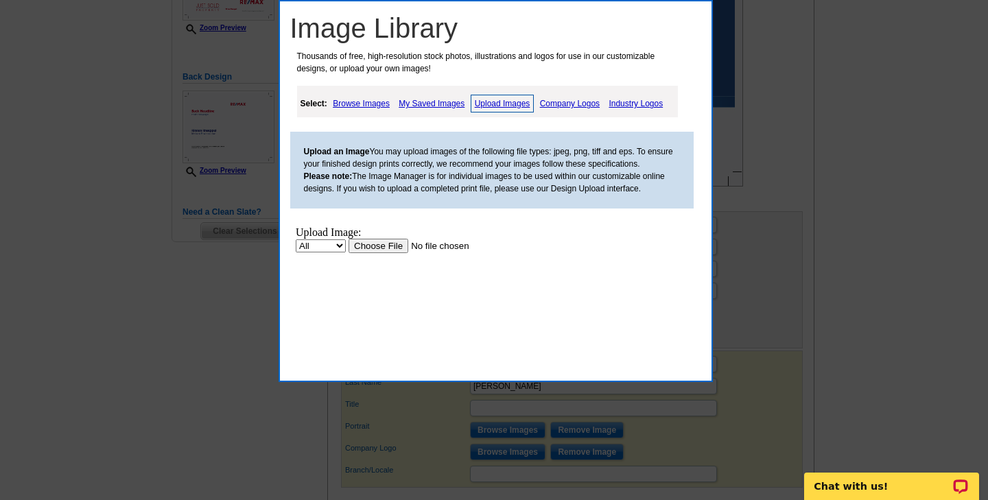
click at [370, 247] on input "file" at bounding box center [435, 246] width 174 height 14
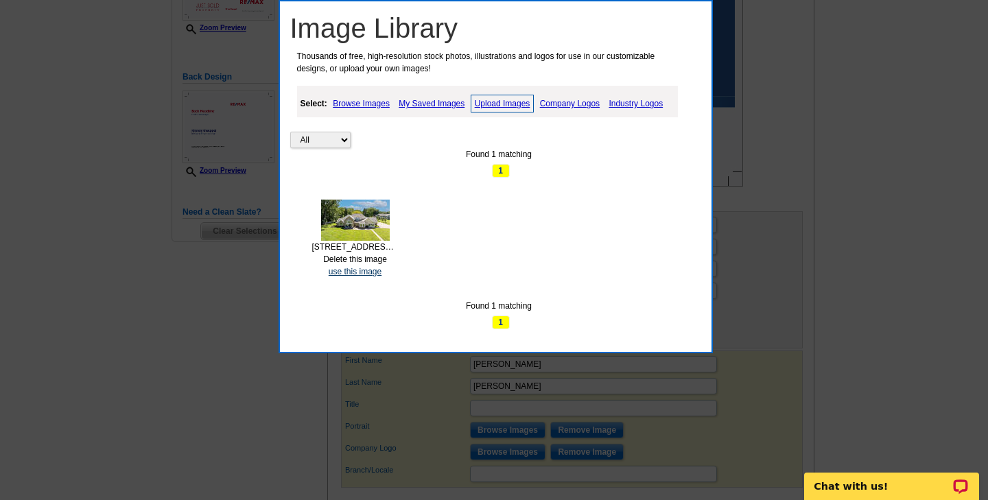
click at [355, 267] on link "use this image" at bounding box center [354, 272] width 53 height 10
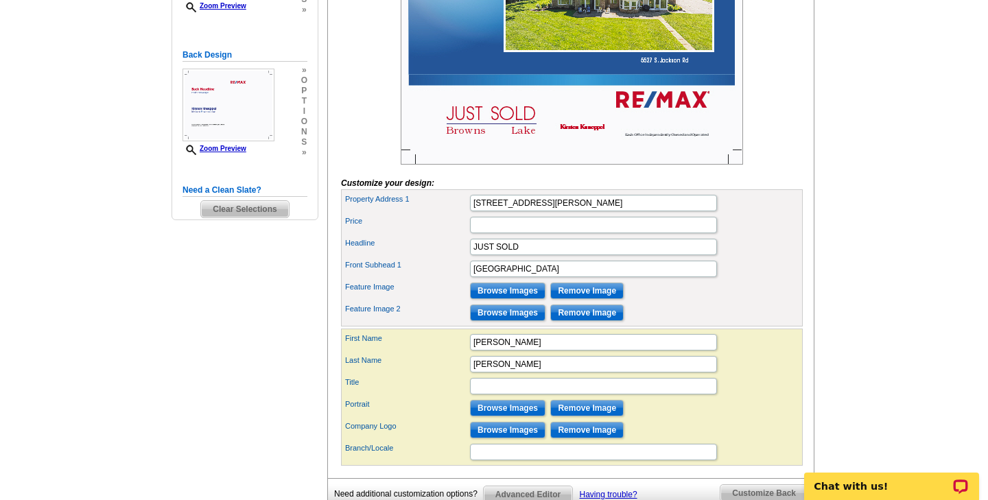
scroll to position [337, 0]
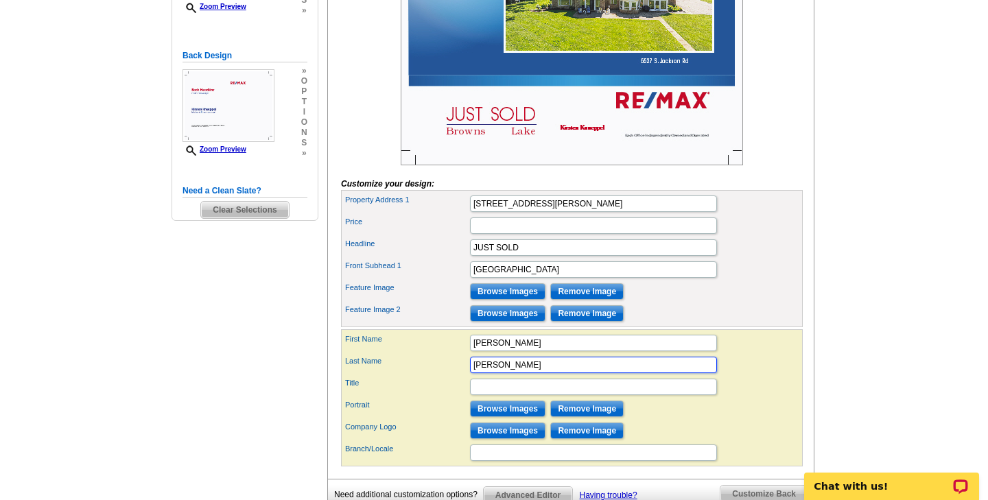
click at [517, 373] on input "Knueppel" at bounding box center [593, 365] width 247 height 16
type input "Knueppel-Mogle"
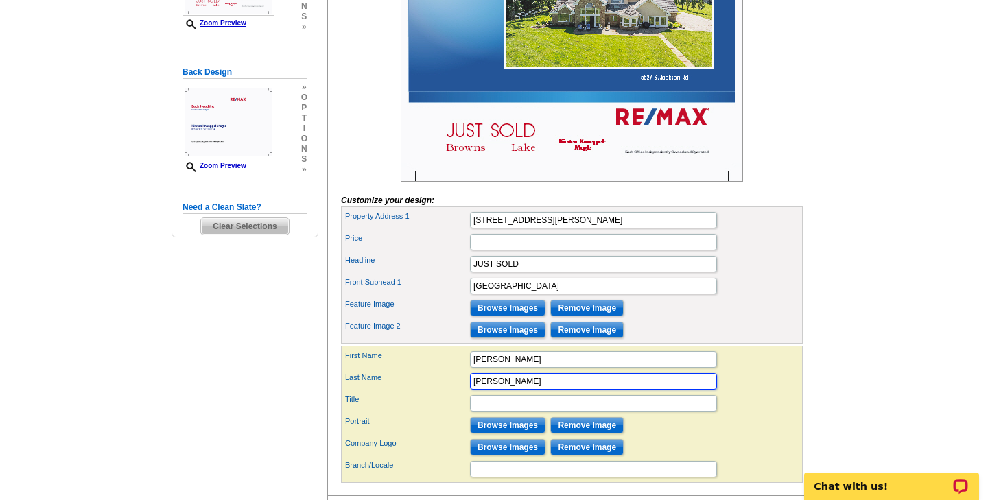
scroll to position [349, 0]
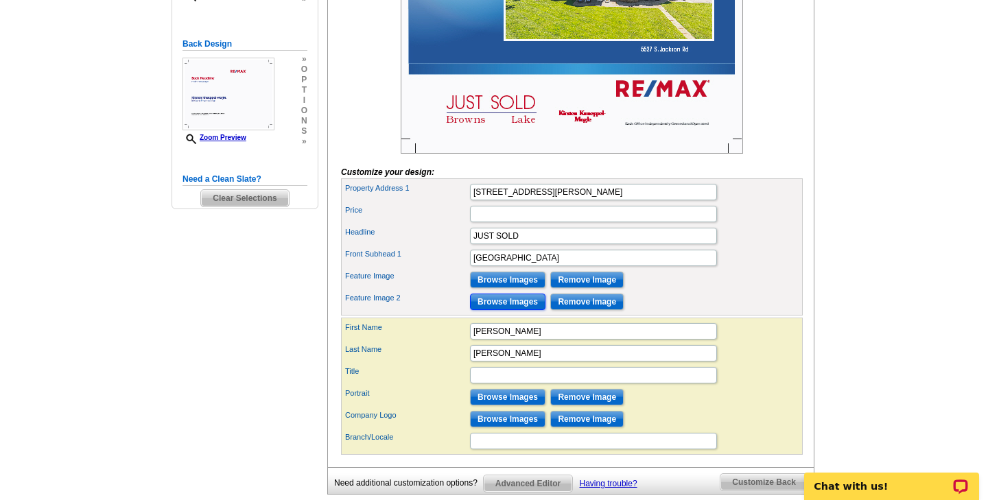
click at [503, 310] on input "Browse Images" at bounding box center [507, 302] width 75 height 16
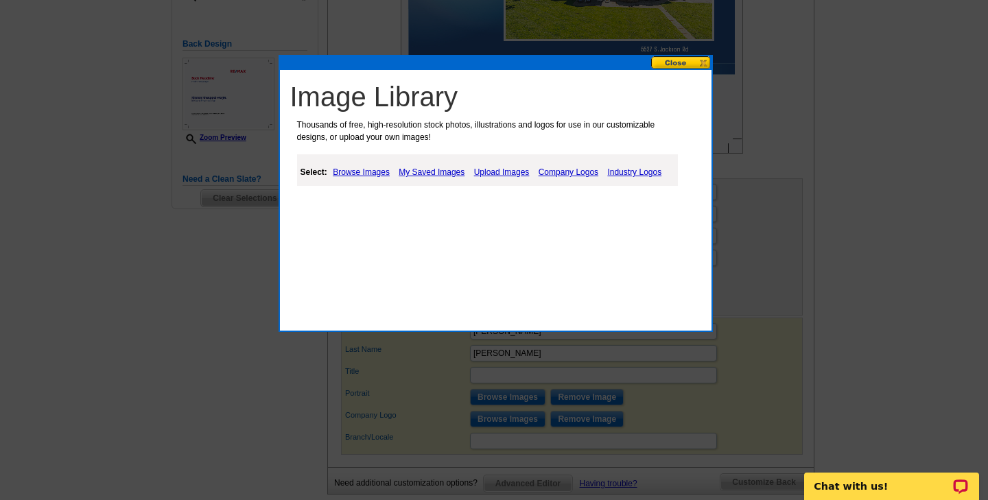
click at [500, 171] on link "Upload Images" at bounding box center [501, 172] width 62 height 16
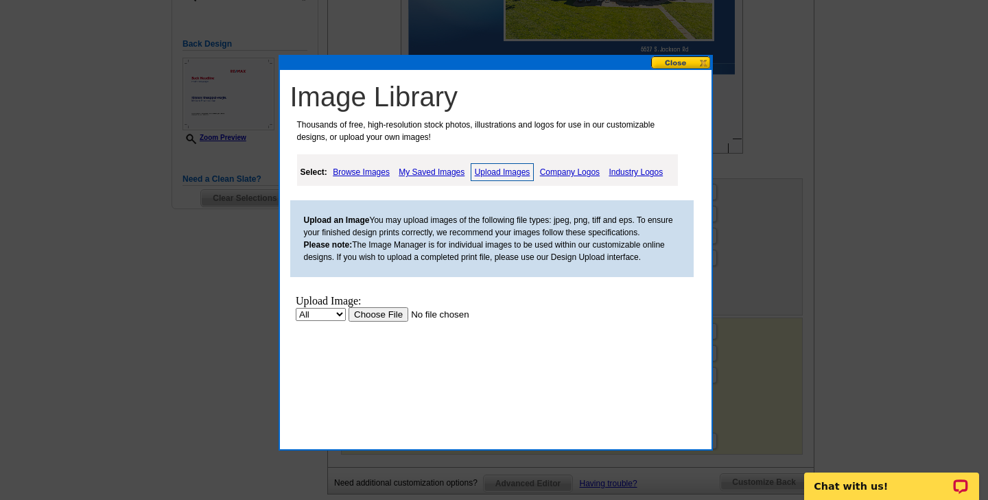
scroll to position [0, 0]
click at [392, 316] on input "file" at bounding box center [435, 314] width 174 height 14
click at [379, 315] on input "file" at bounding box center [435, 314] width 174 height 14
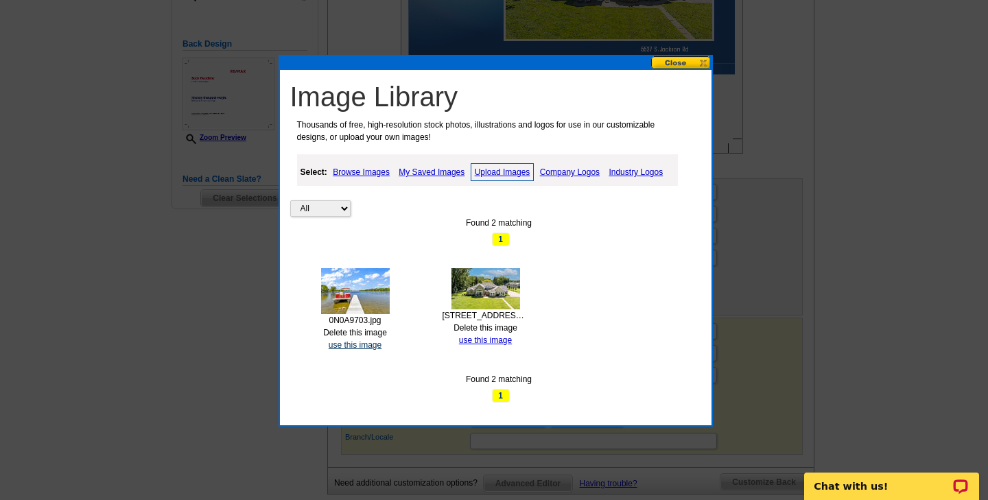
click at [353, 346] on link "use this image" at bounding box center [354, 345] width 53 height 10
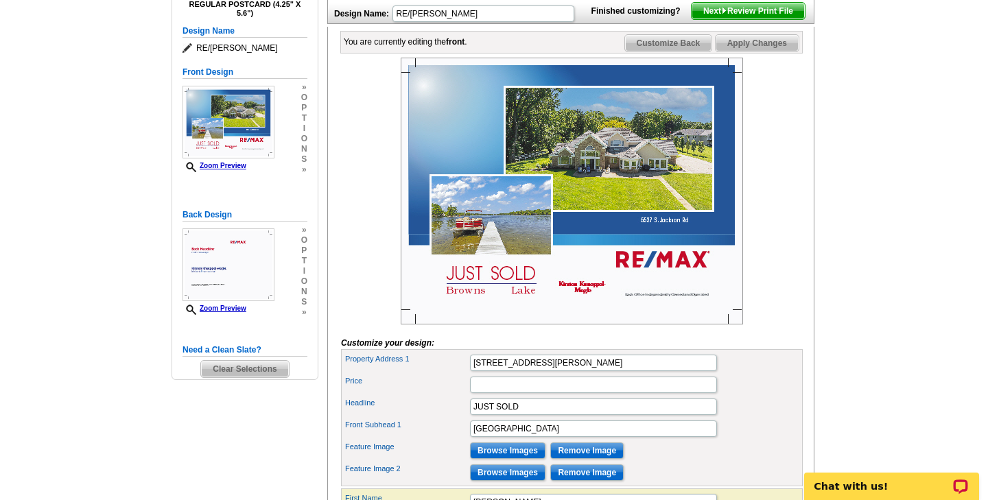
scroll to position [174, 0]
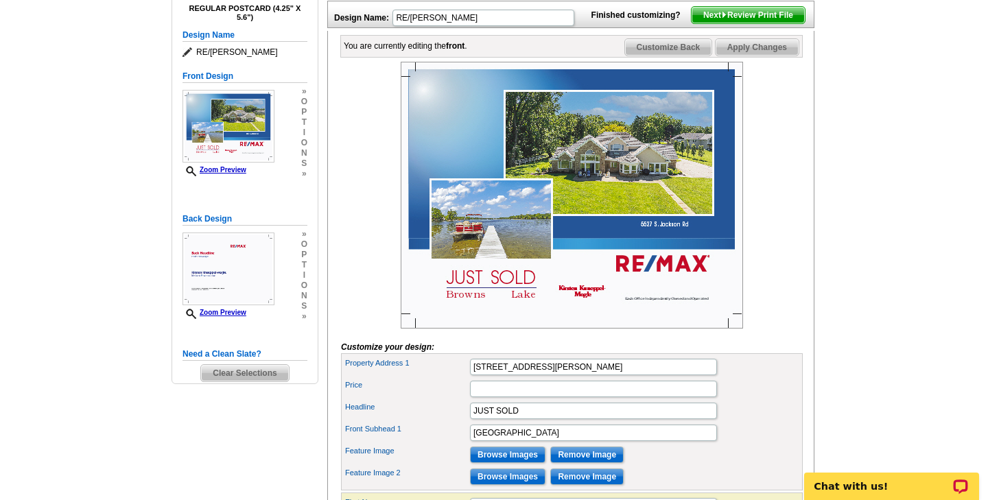
click at [660, 290] on img at bounding box center [571, 195] width 342 height 267
click at [648, 56] on span "Customize Back" at bounding box center [668, 47] width 87 height 16
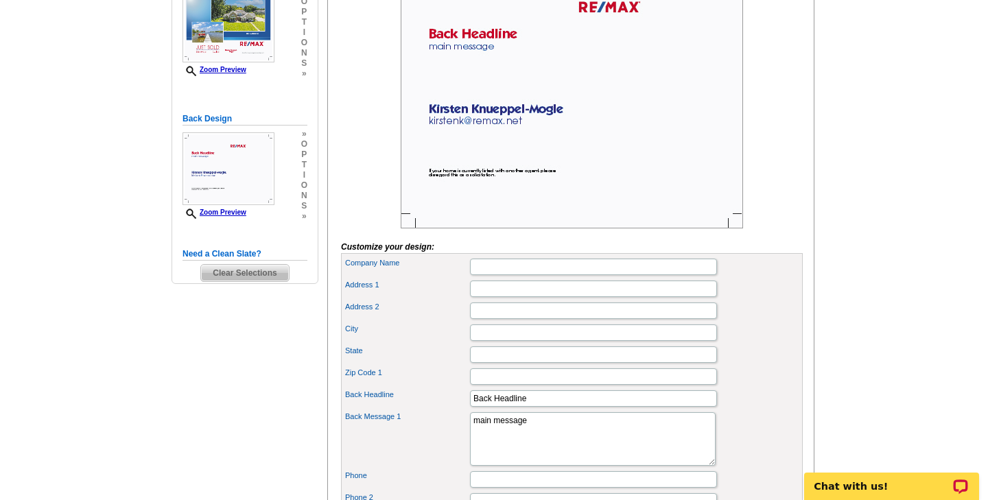
scroll to position [278, 0]
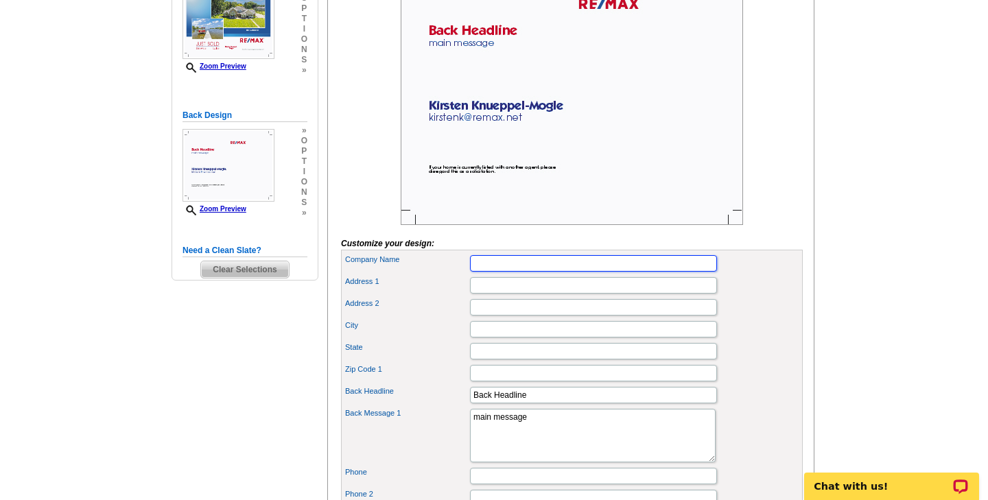
click at [511, 272] on input "Company Name" at bounding box center [593, 263] width 247 height 16
click at [772, 318] on div "Address 2" at bounding box center [572, 307] width 456 height 22
click at [544, 272] on input "Company Name" at bounding box center [593, 263] width 247 height 16
type input "RE/MAX Mid-Michigan"
click at [763, 296] on div "Address 1" at bounding box center [572, 285] width 456 height 22
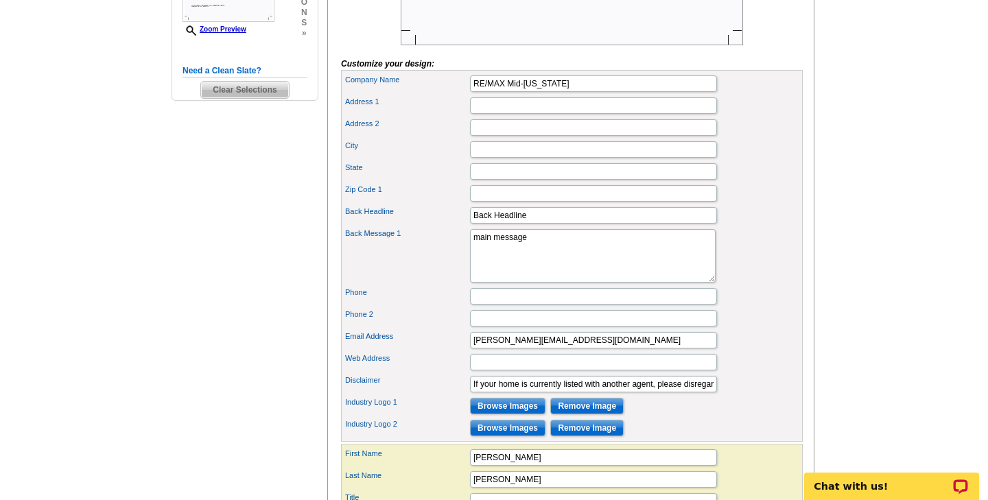
scroll to position [462, 0]
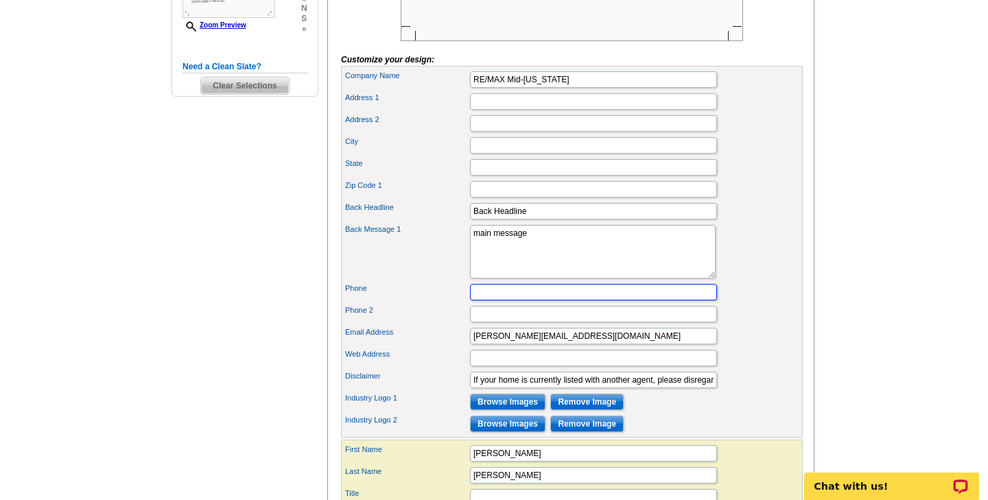
click at [532, 300] on input "Phone" at bounding box center [593, 292] width 247 height 16
type input "517-812-1905"
click at [758, 325] on div "Phone 2" at bounding box center [572, 314] width 456 height 22
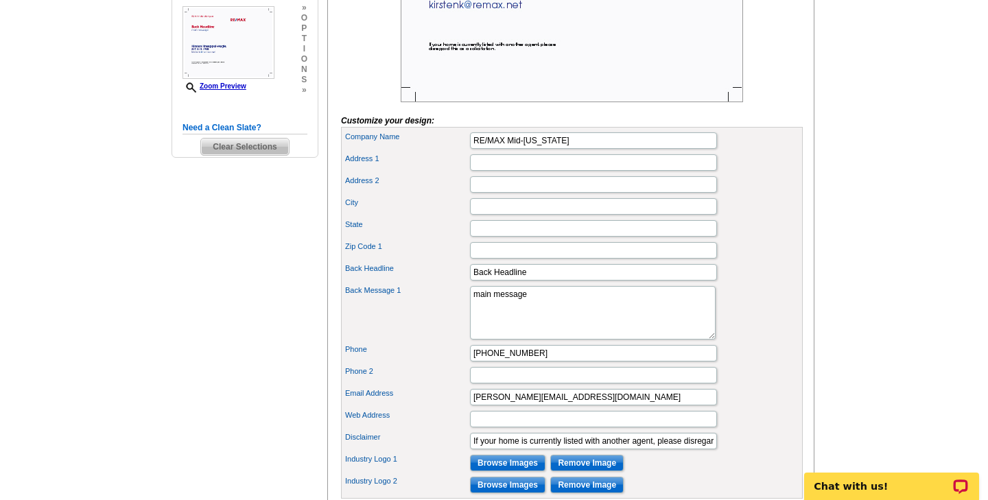
scroll to position [403, 0]
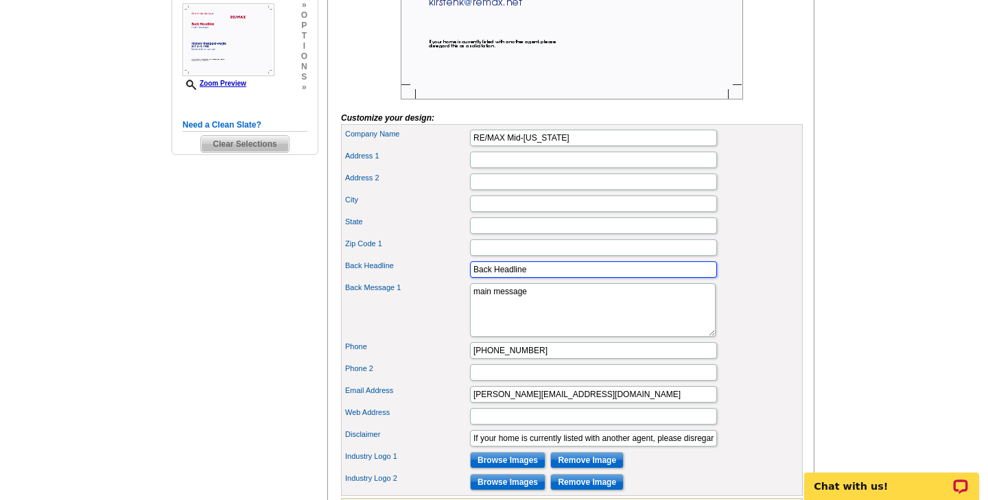
click at [533, 278] on input "Back Headline" at bounding box center [593, 269] width 247 height 16
type input "B"
type input "JUST SOLD"
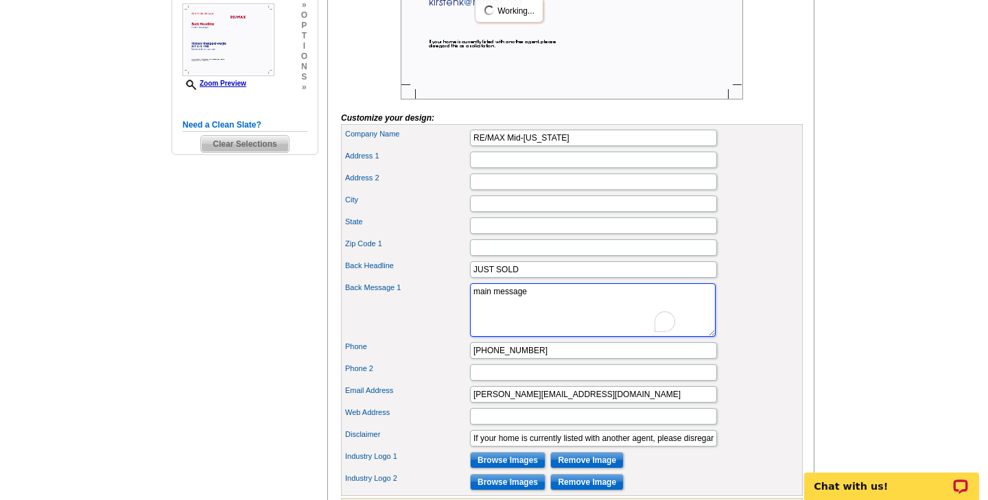
drag, startPoint x: 529, startPoint y: 313, endPoint x: 470, endPoint y: 315, distance: 58.3
click at [470, 315] on textarea "main message" at bounding box center [593, 309] width 246 height 53
click at [757, 237] on div "State" at bounding box center [572, 226] width 456 height 22
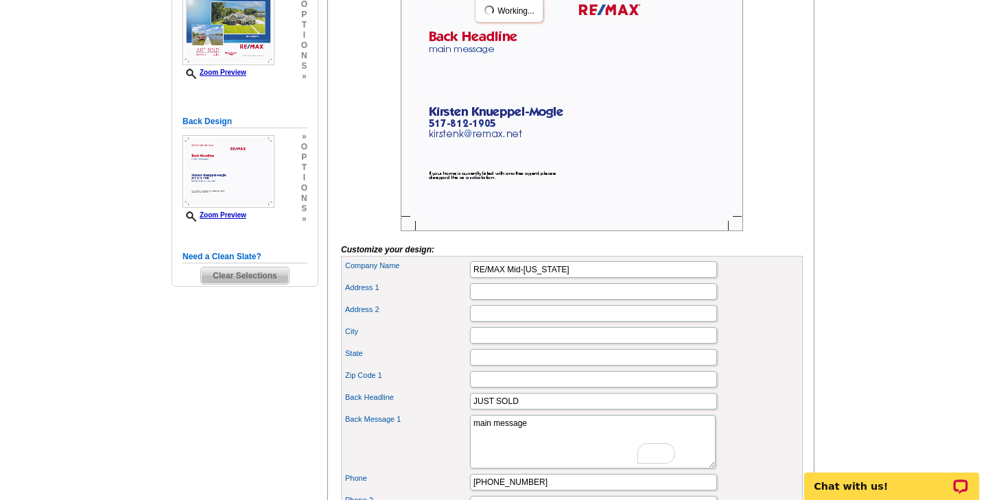
scroll to position [272, 0]
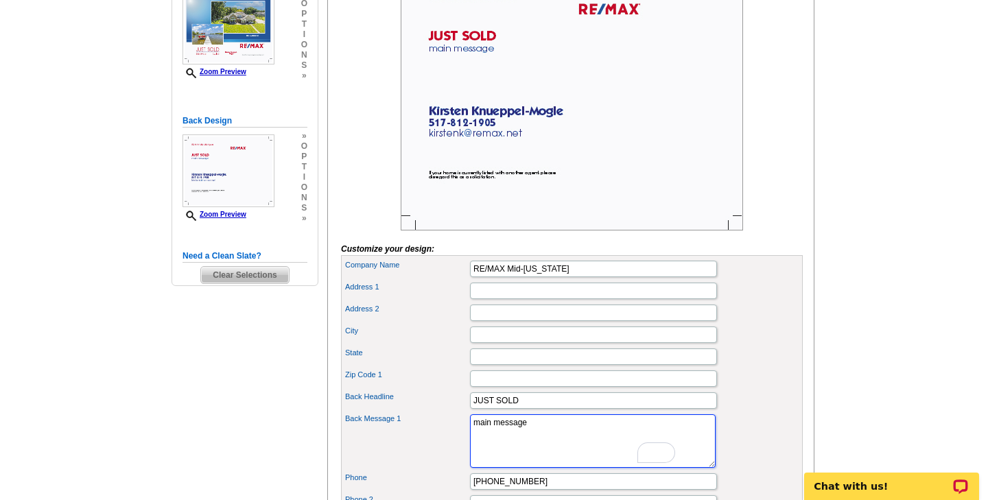
click at [476, 450] on textarea "main message" at bounding box center [593, 440] width 246 height 53
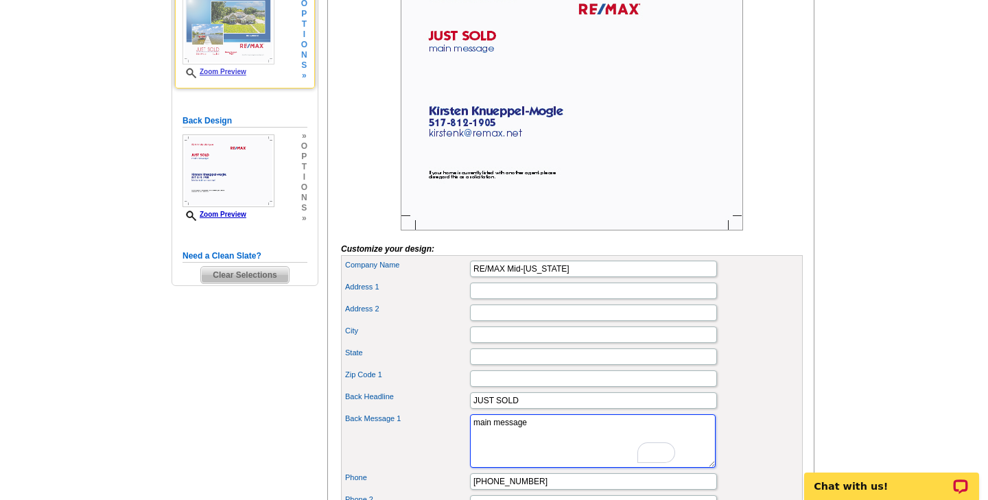
paste textarea "Another Browns Lake Home Just Sold! Thinking about selling? I’d be happy to pro…"
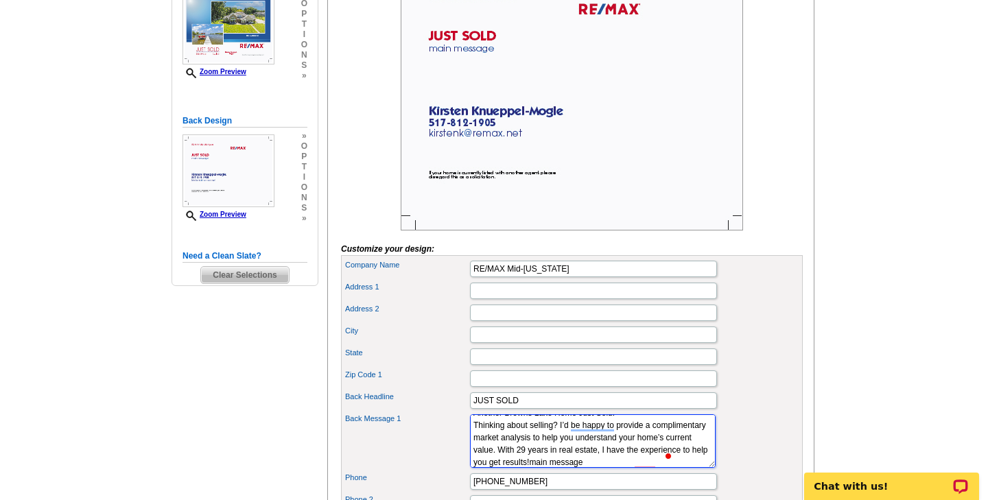
scroll to position [25, 0]
click at [514, 468] on textarea "main message" at bounding box center [593, 440] width 246 height 53
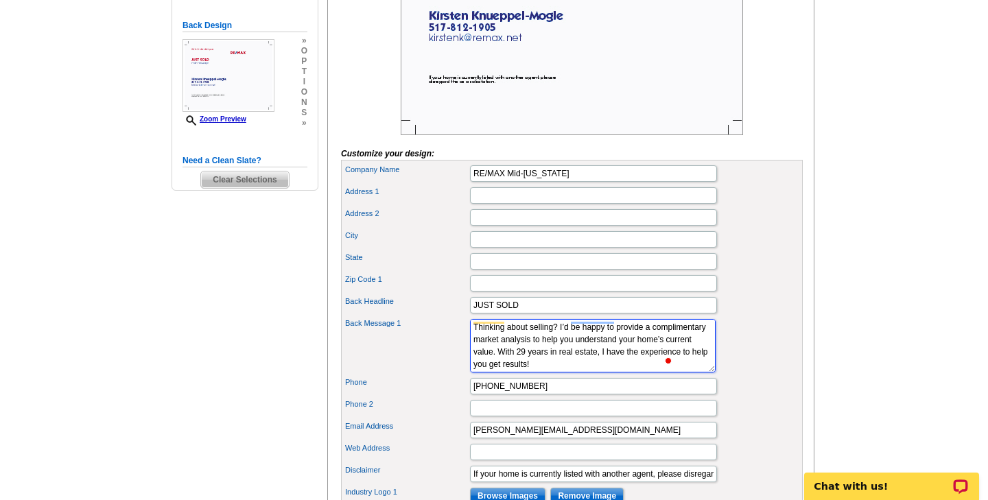
scroll to position [0, 0]
click at [558, 370] on textarea "main message" at bounding box center [593, 345] width 246 height 53
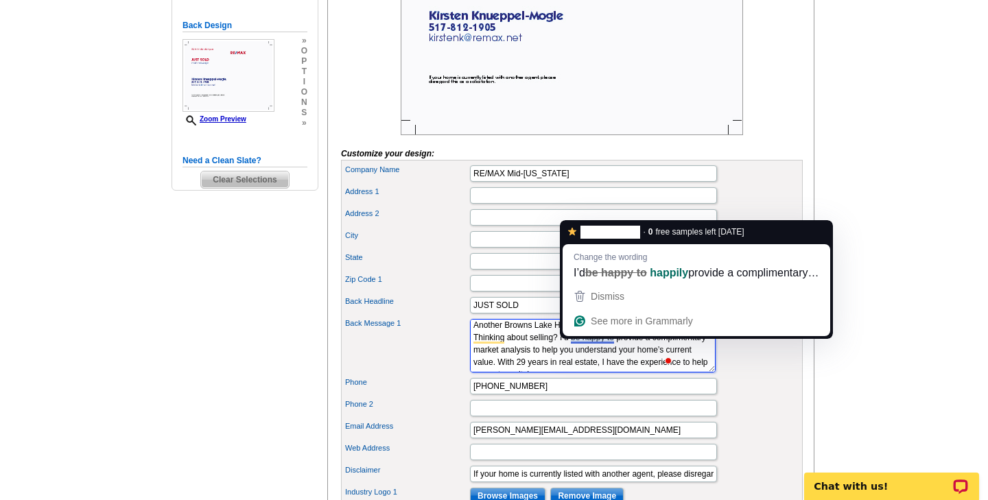
click at [628, 336] on div "Dismiss See more in Grammarly" at bounding box center [695, 310] width 267 height 52
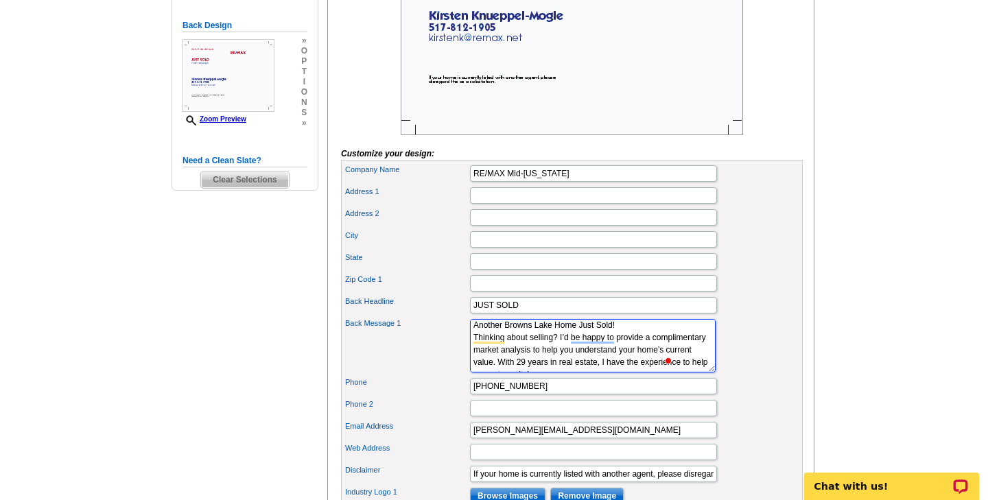
click at [627, 370] on textarea "main message" at bounding box center [593, 345] width 246 height 53
click at [562, 372] on textarea "main message" at bounding box center [593, 345] width 246 height 53
type textarea "Another Browns Lake Home Just Sold! Thinking about selling? I’d be happy to pro…"
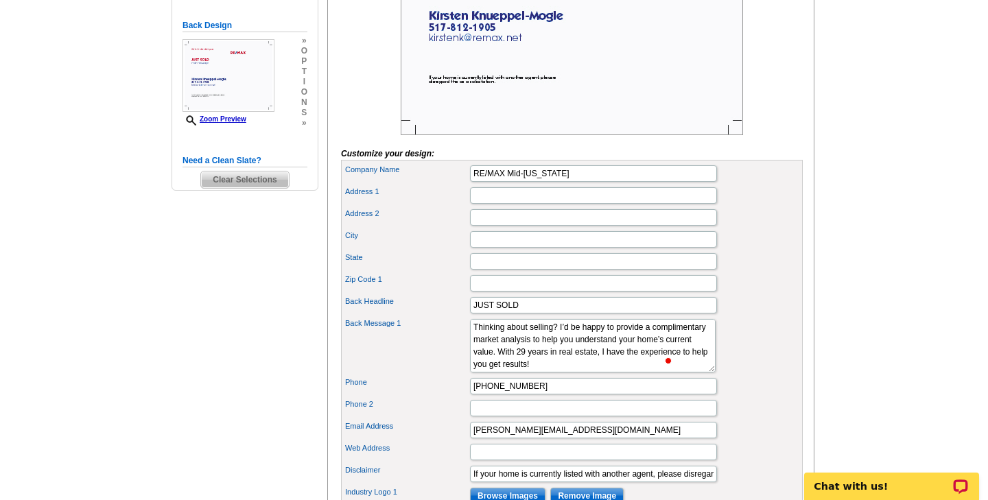
click at [746, 346] on div "Back Message 1 main message" at bounding box center [572, 345] width 456 height 59
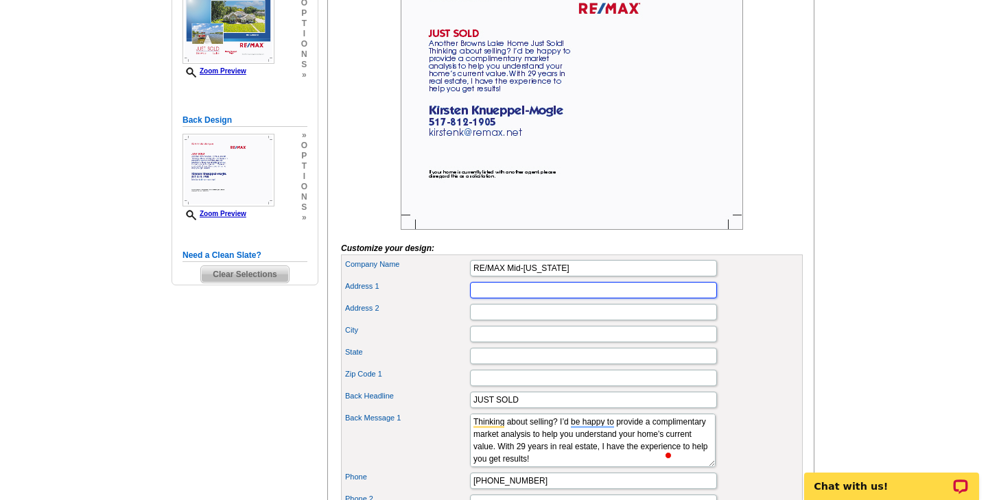
click at [499, 298] on input "Address 1" at bounding box center [593, 290] width 247 height 16
type input "2300 W MICHIGAN AVE"
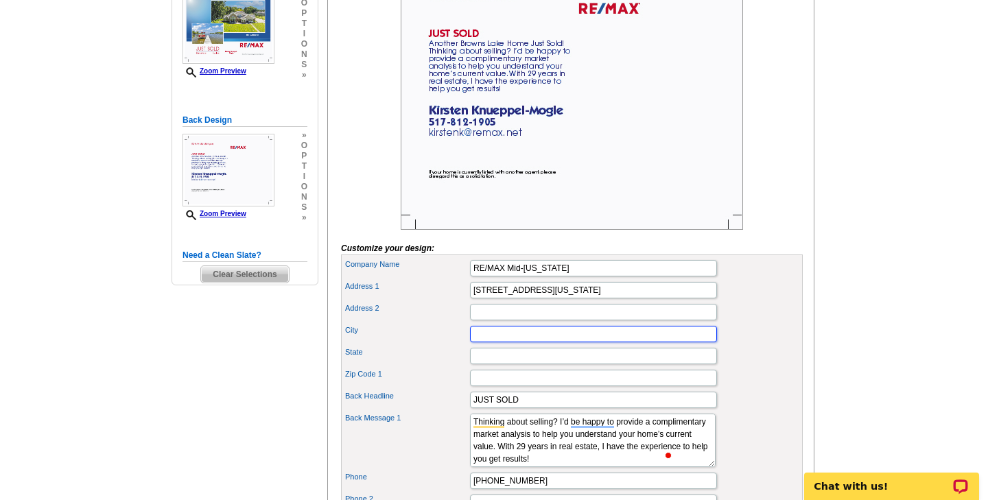
type input "JACKSON"
type input "[US_STATE]"
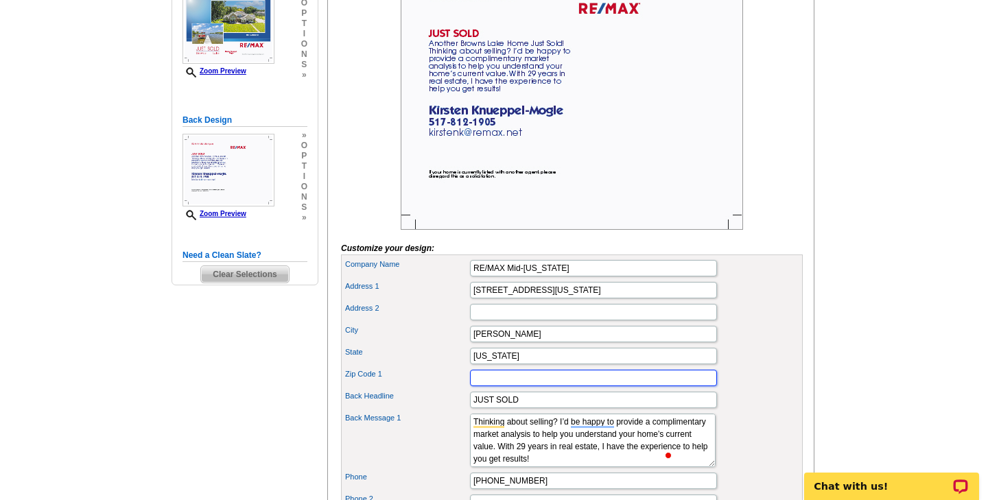
type input "49202"
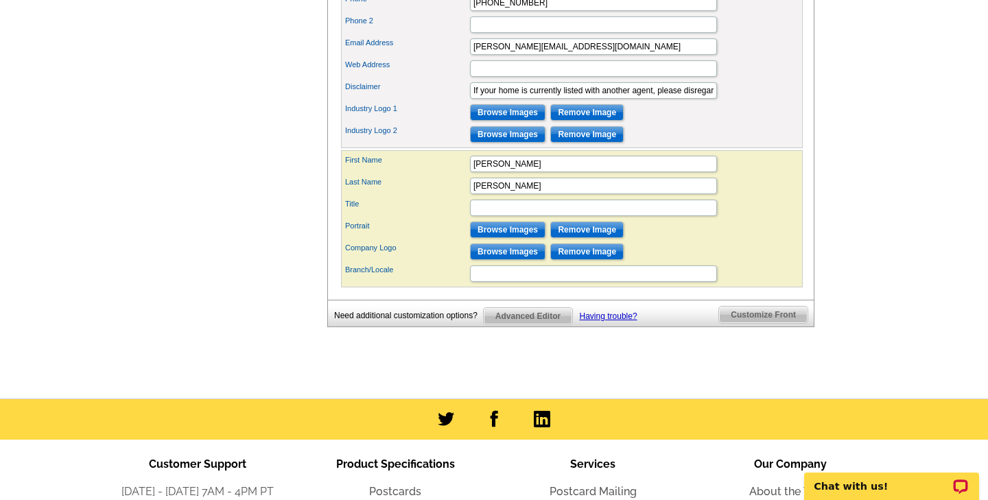
scroll to position [754, 0]
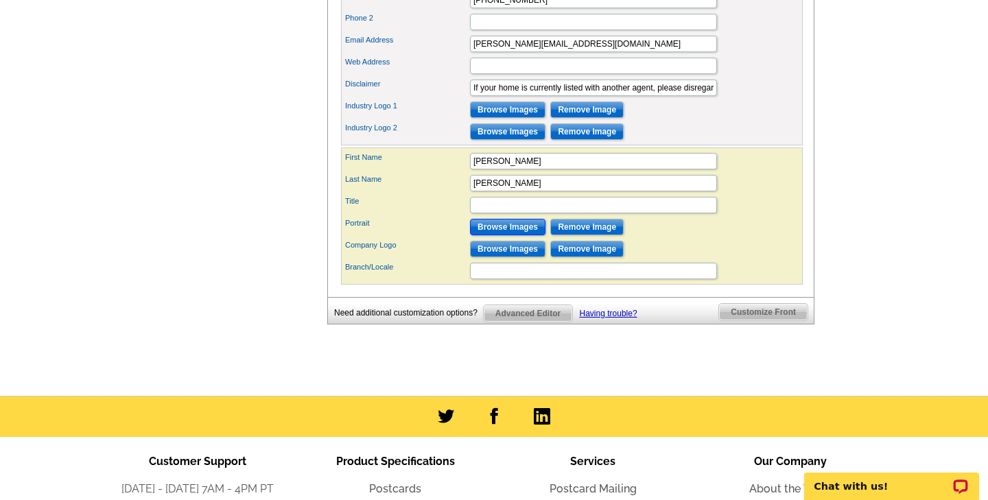
click at [505, 235] on input "Browse Images" at bounding box center [507, 227] width 75 height 16
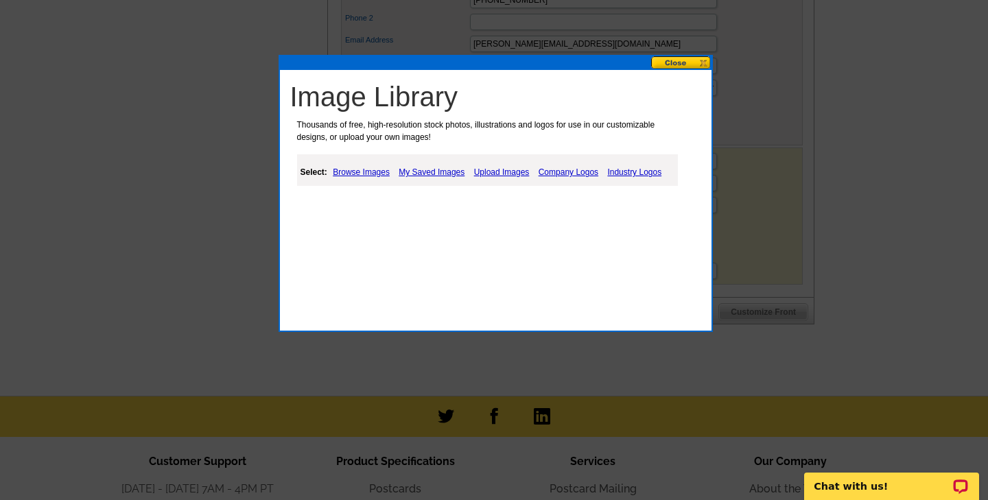
click at [497, 172] on link "Upload Images" at bounding box center [501, 172] width 62 height 16
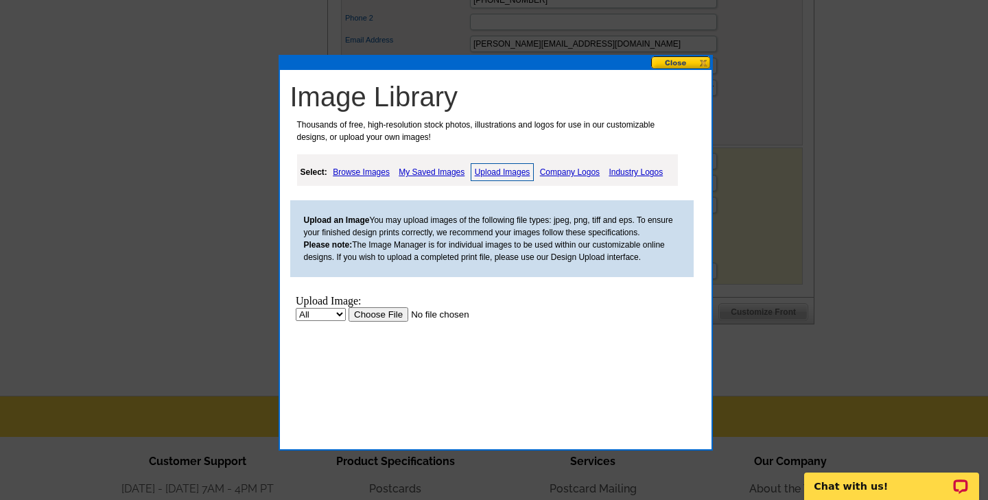
scroll to position [0, 0]
click at [374, 315] on input "file" at bounding box center [435, 314] width 174 height 14
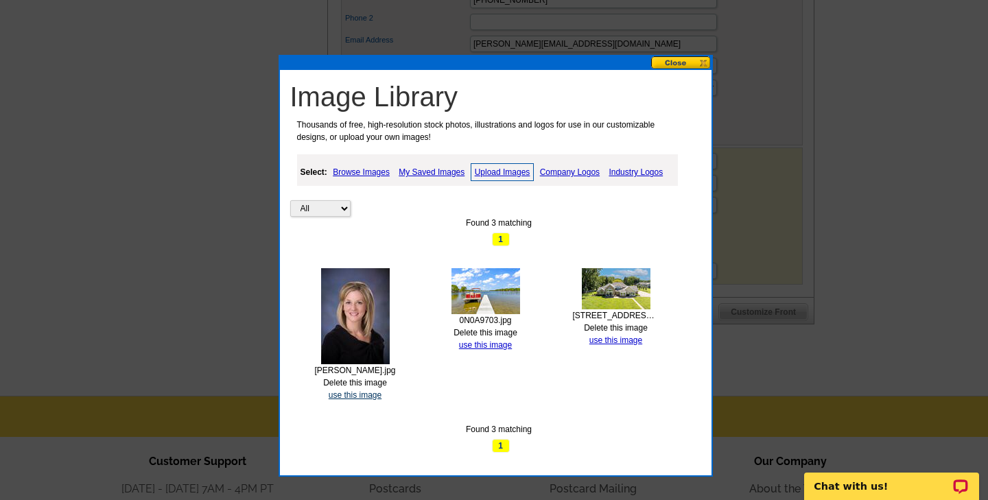
click at [357, 395] on link "use this image" at bounding box center [354, 395] width 53 height 10
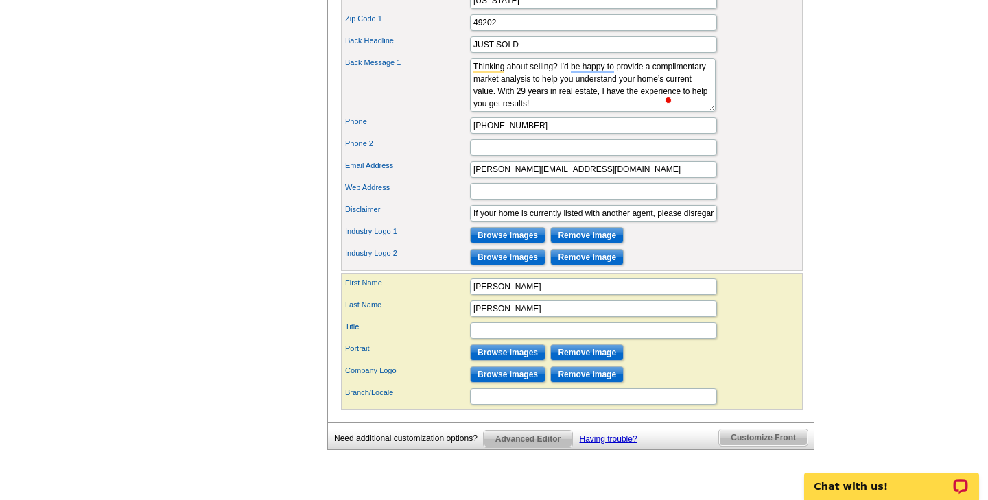
scroll to position [669, 0]
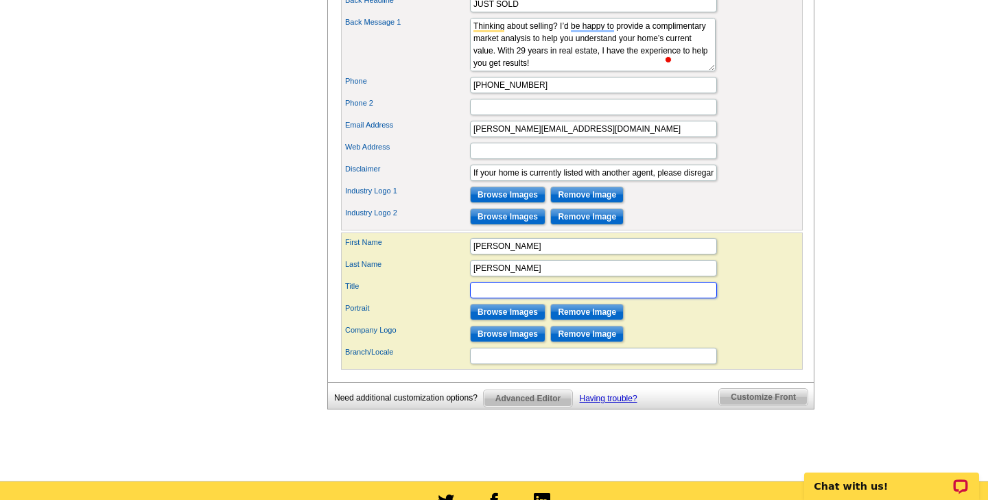
click at [554, 298] on input "Title" at bounding box center [593, 290] width 247 height 16
type input "REALTOR"
click at [769, 301] on div "Title REALTOR" at bounding box center [572, 290] width 456 height 22
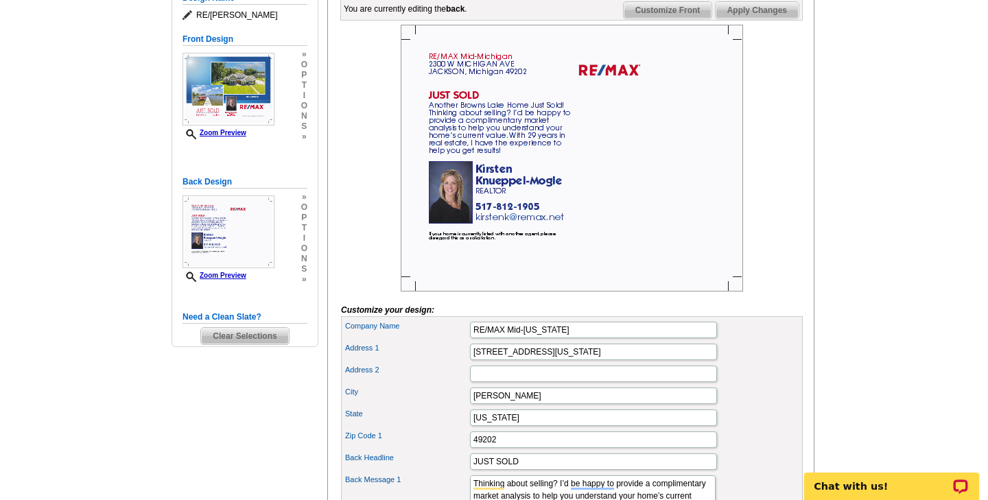
scroll to position [198, 0]
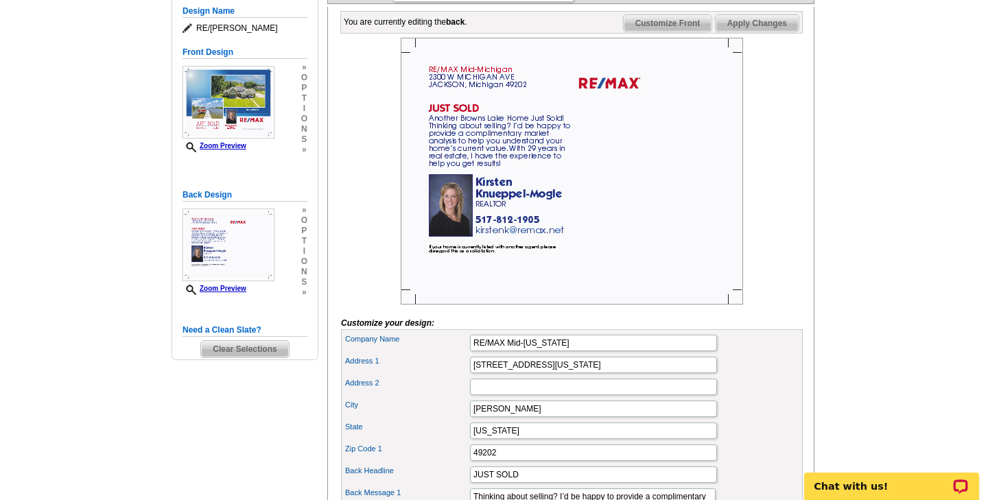
click at [657, 32] on span "Customize Front" at bounding box center [667, 23] width 88 height 16
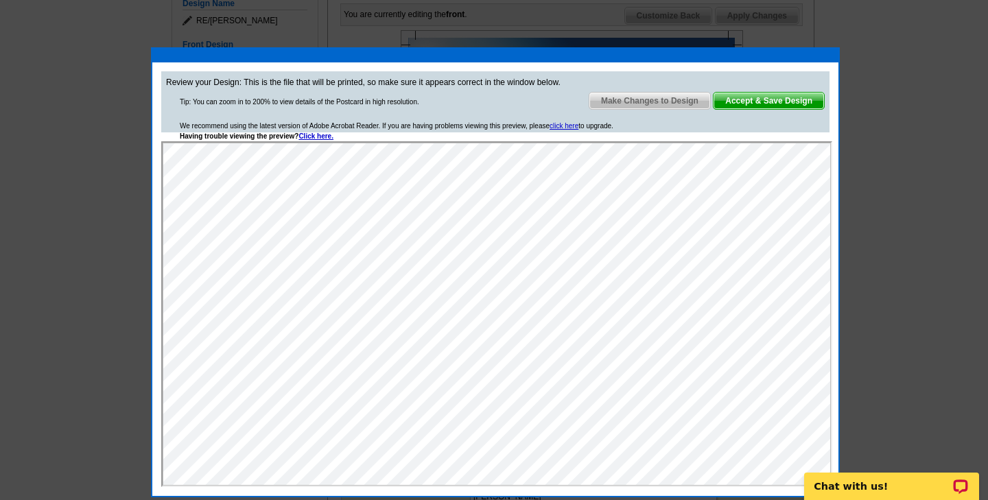
scroll to position [208, 0]
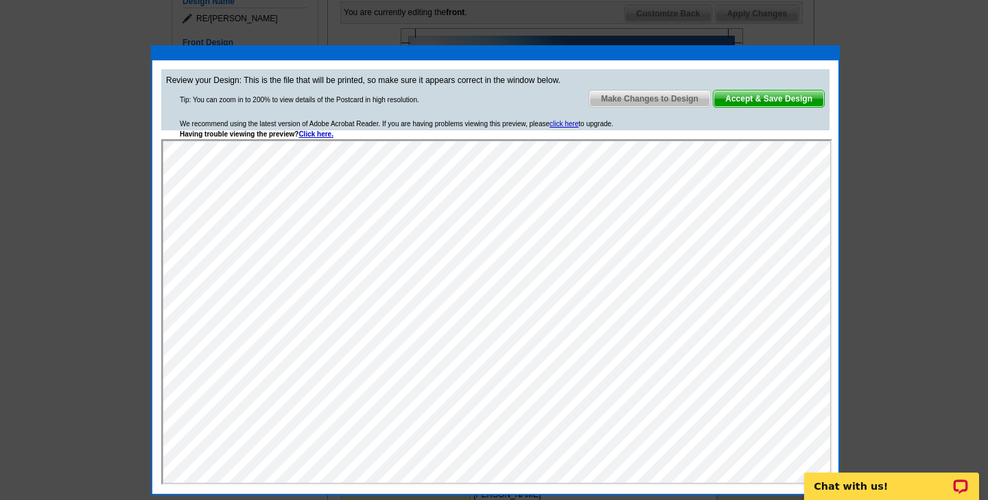
click at [765, 96] on span "Accept & Save Design" at bounding box center [768, 99] width 110 height 16
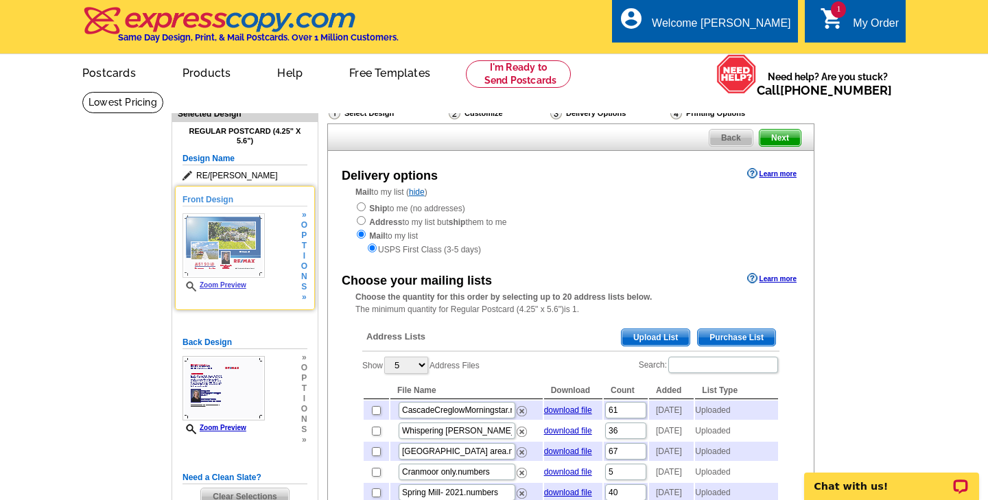
click at [231, 222] on img at bounding box center [223, 245] width 82 height 64
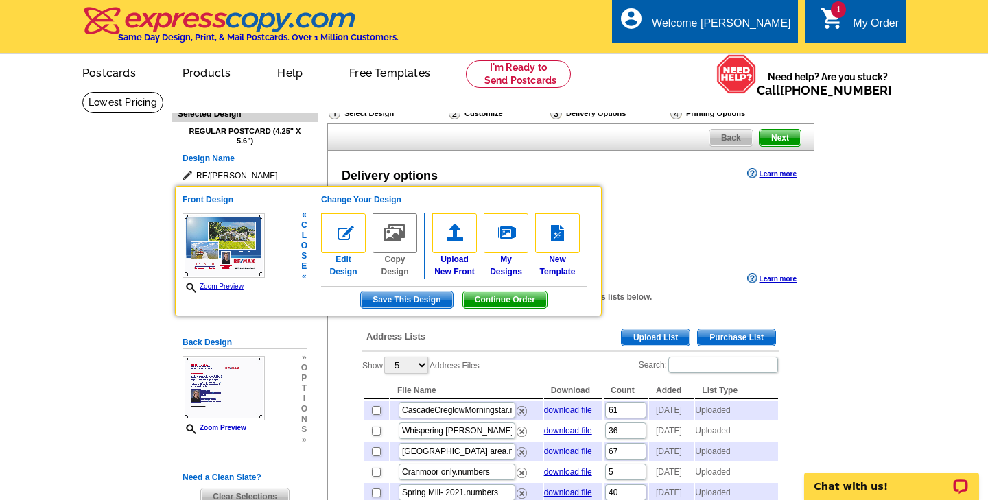
click at [348, 228] on img at bounding box center [343, 233] width 45 height 40
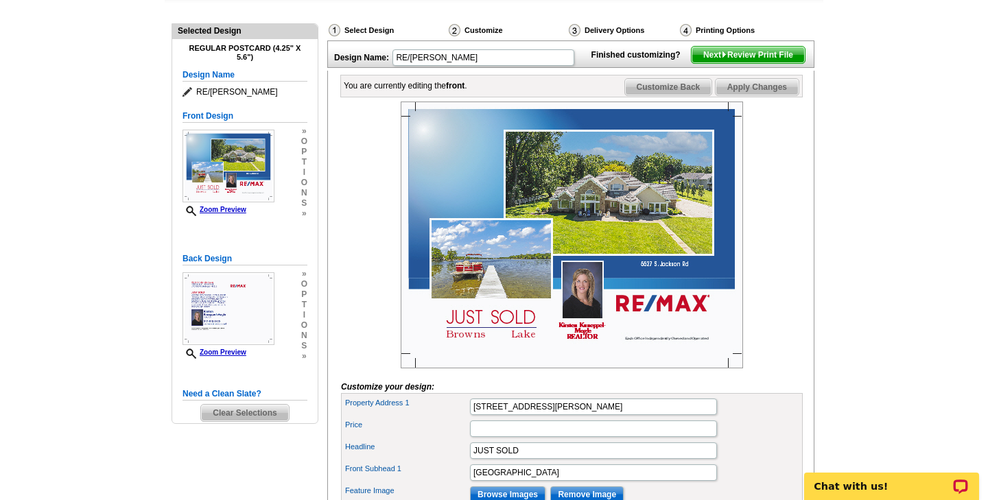
scroll to position [110, 0]
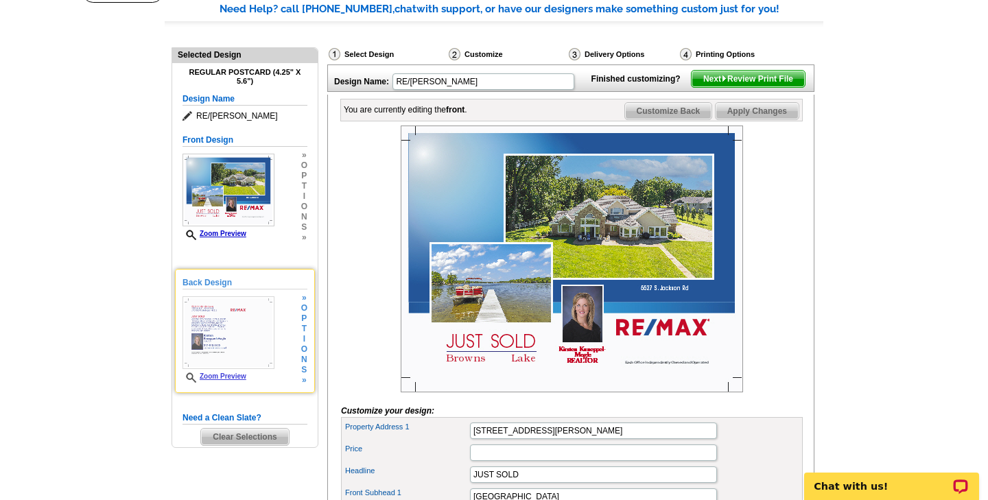
click at [197, 310] on img at bounding box center [228, 332] width 92 height 73
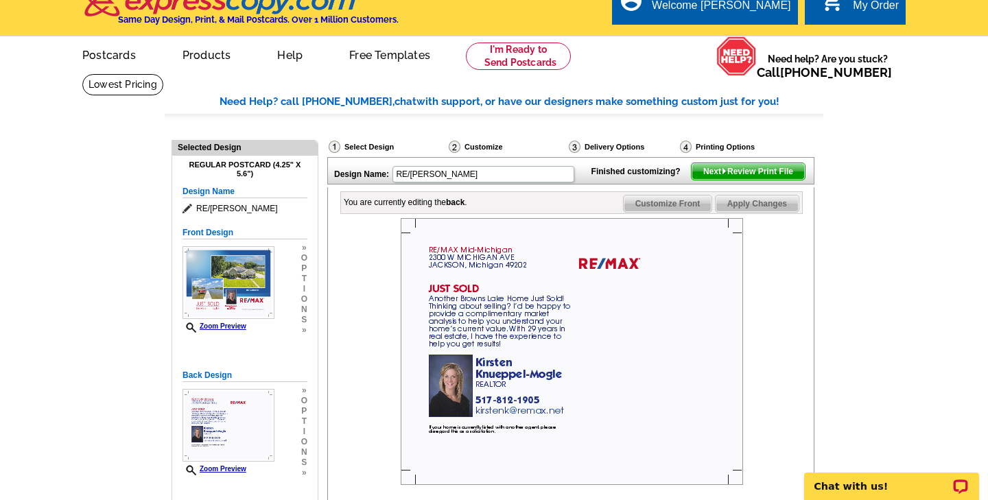
scroll to position [11, 0]
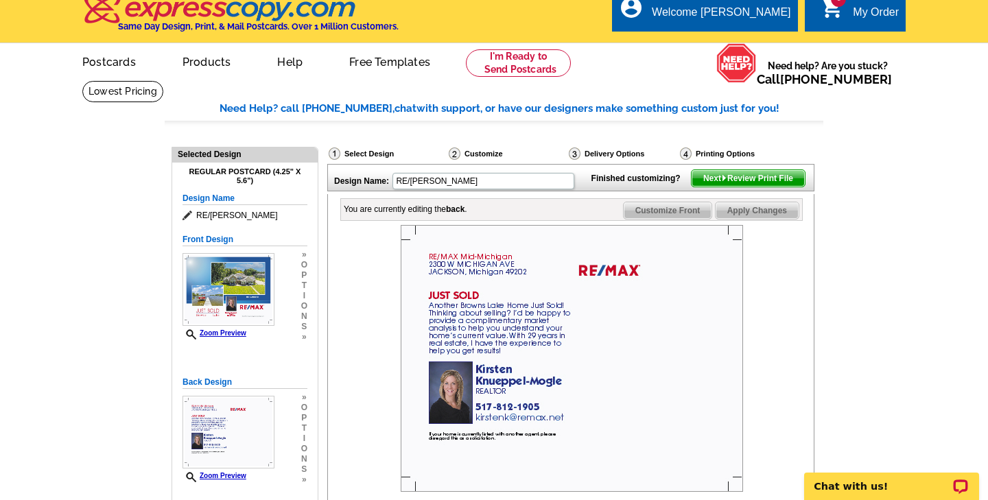
click at [729, 187] on span "Next Review Print File" at bounding box center [747, 178] width 113 height 16
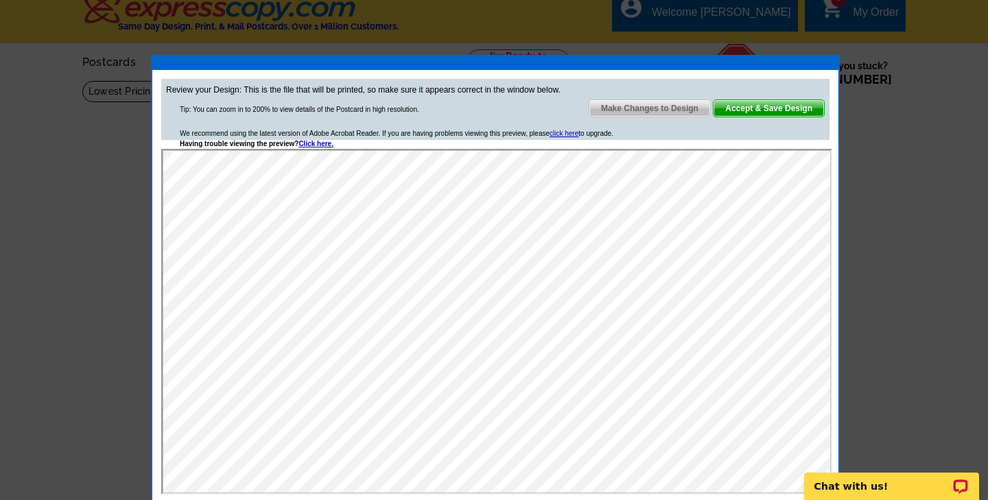
scroll to position [0, 0]
click at [774, 107] on span "Accept & Save Design" at bounding box center [768, 108] width 110 height 16
